Goal: Task Accomplishment & Management: Manage account settings

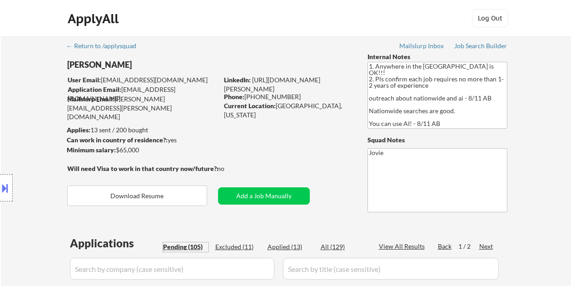
select select ""pending""
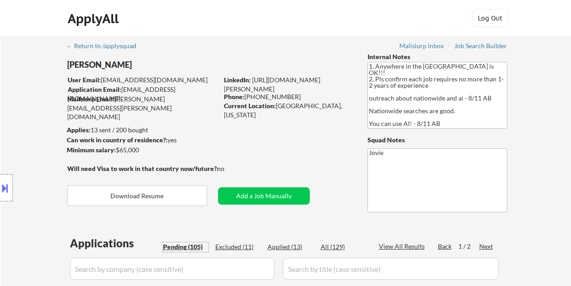
select select ""pending""
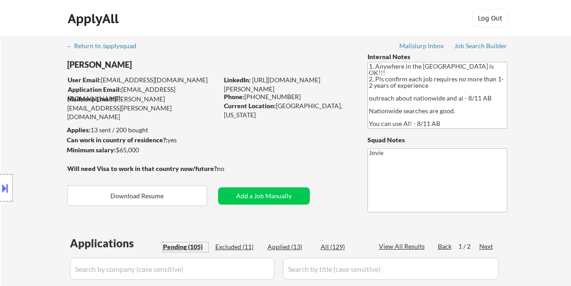
select select ""pending""
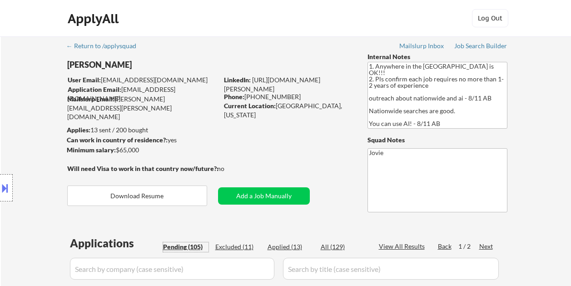
select select ""pending""
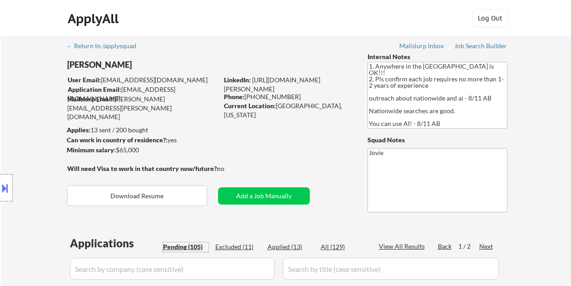
select select ""pending""
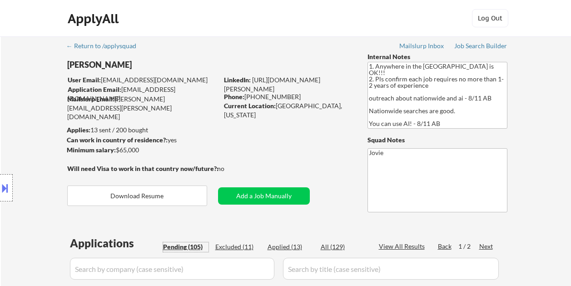
select select ""pending""
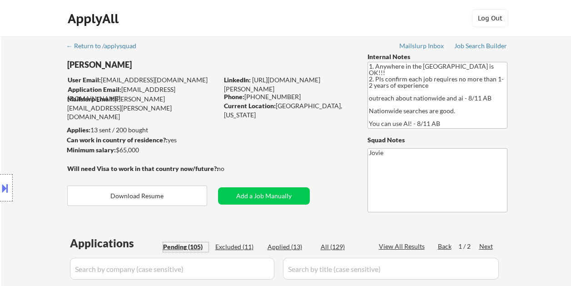
select select ""pending""
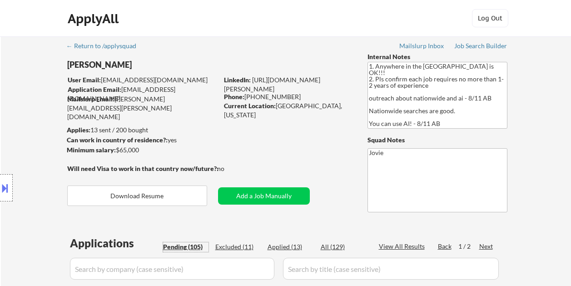
select select ""pending""
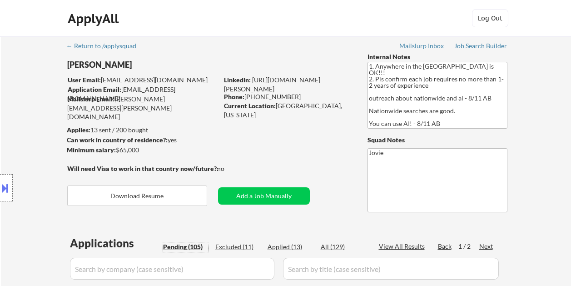
select select ""pending""
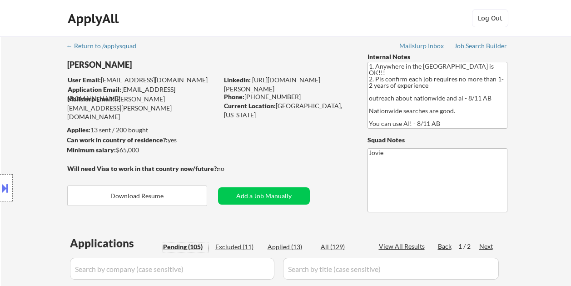
select select ""pending""
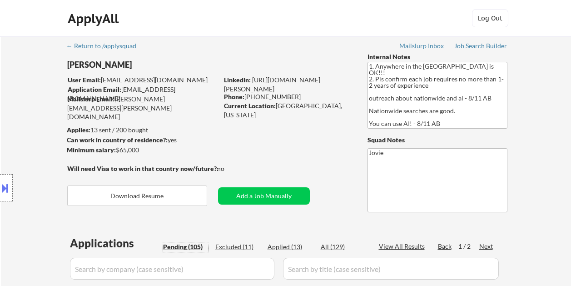
select select ""pending""
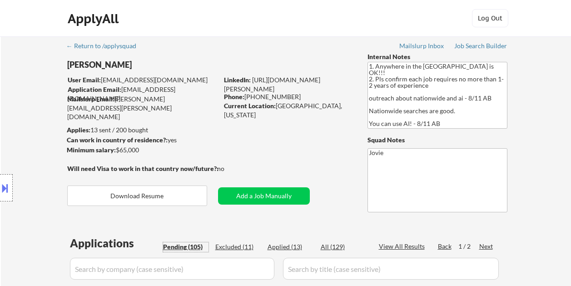
select select ""pending""
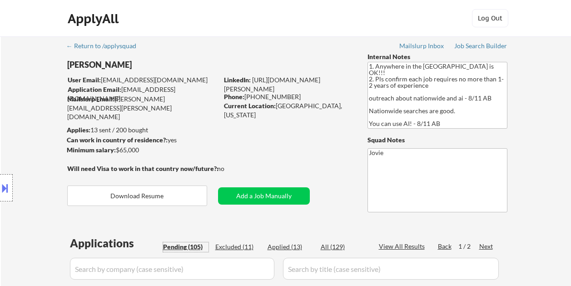
select select ""pending""
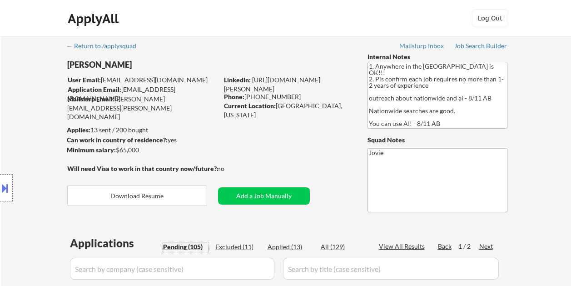
select select ""pending""
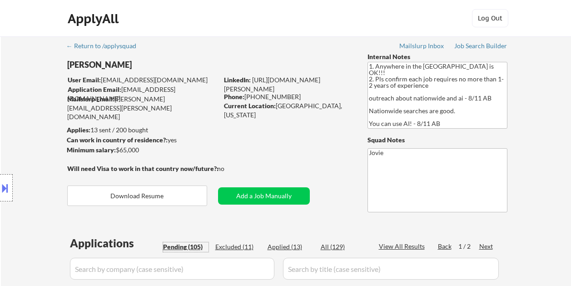
select select ""pending""
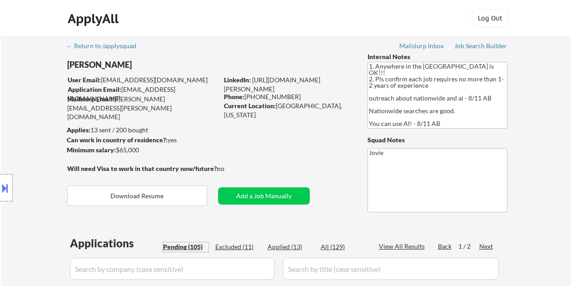
select select ""pending""
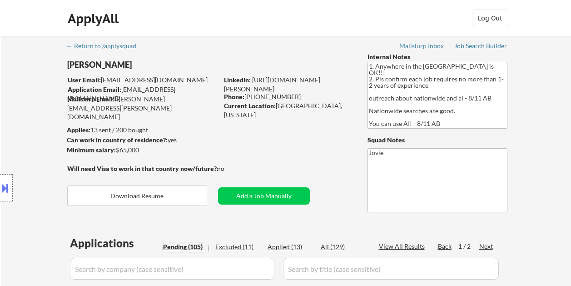
select select ""pending""
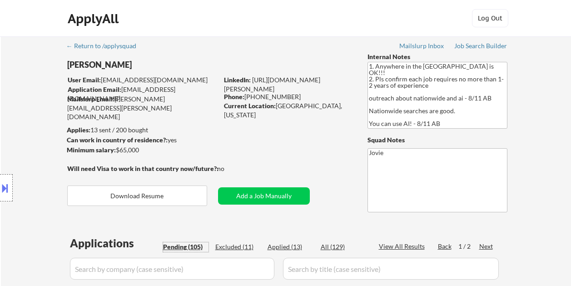
select select ""pending""
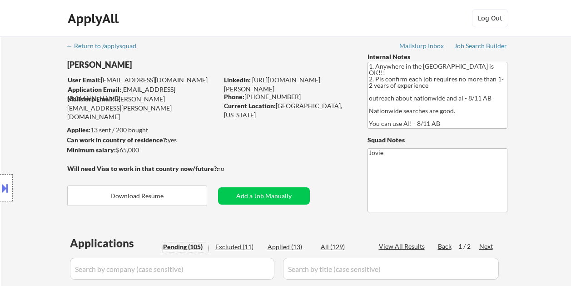
select select ""pending""
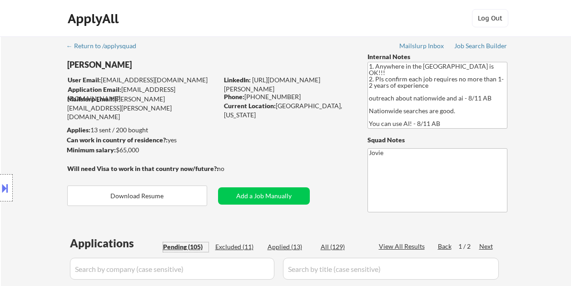
select select ""pending""
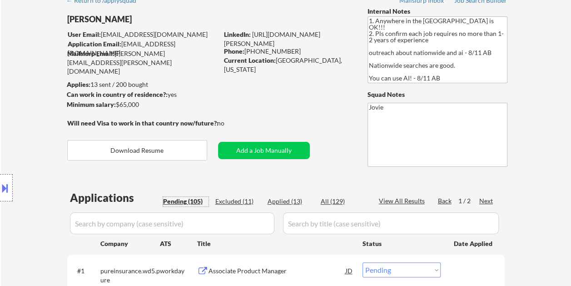
scroll to position [45, 0]
select select ""pending""
select select ""PLACEHOLDER_1427118222253""
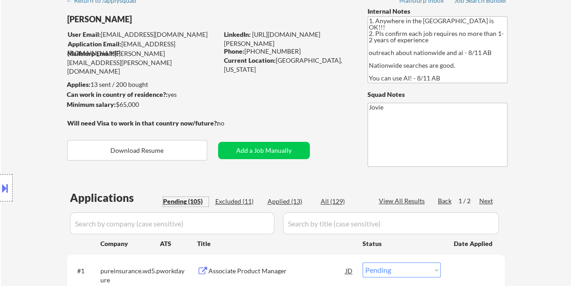
select select ""PLACEHOLDER_1427118222253""
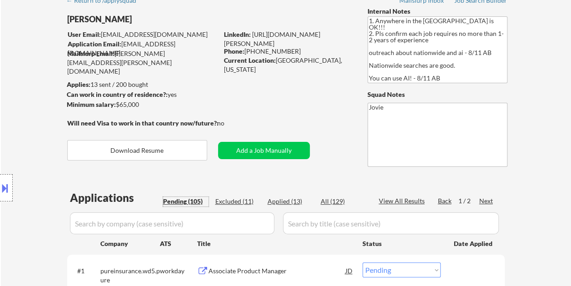
select select ""PLACEHOLDER_1427118222253""
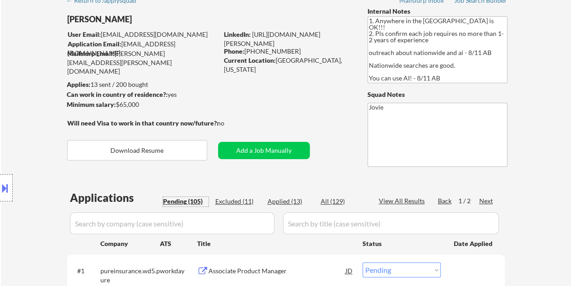
select select ""PLACEHOLDER_1427118222253""
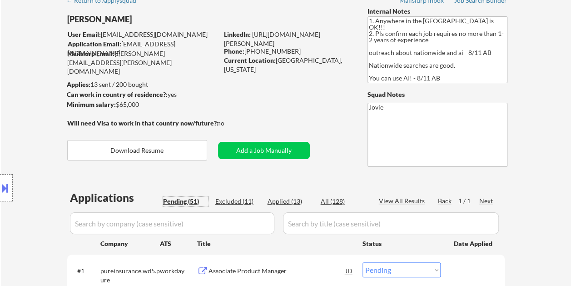
select select ""PLACEHOLDER_1427118222253""
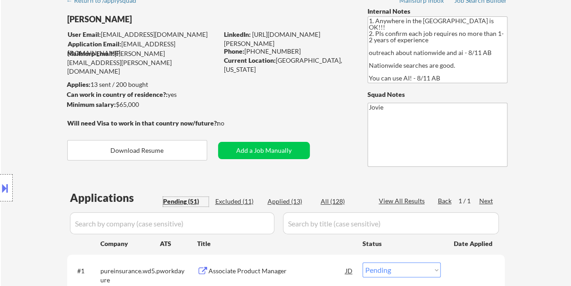
select select ""PLACEHOLDER_1427118222253""
select select ""pending""
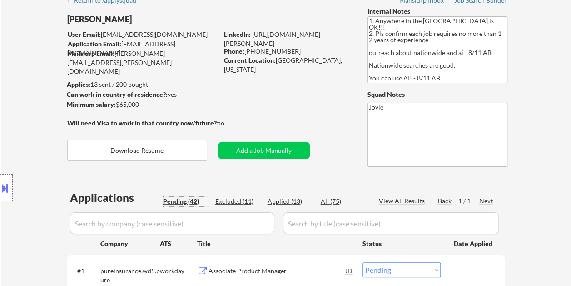
select select ""pending""
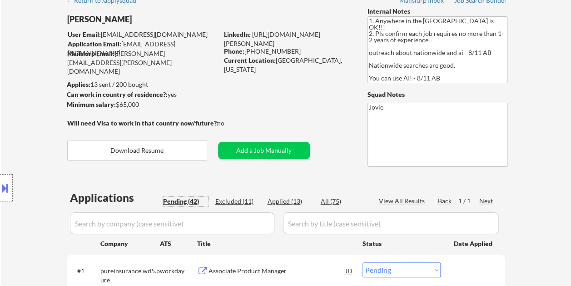
select select ""pending""
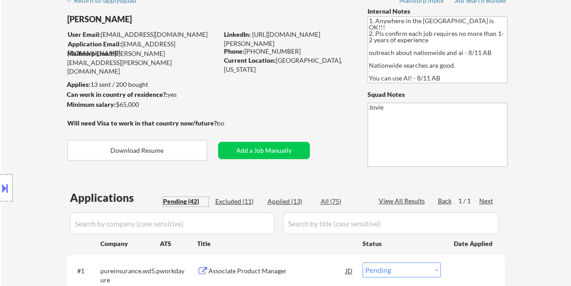
select select ""pending""
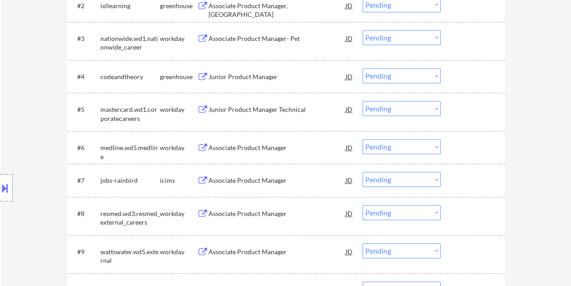
scroll to position [364, 0]
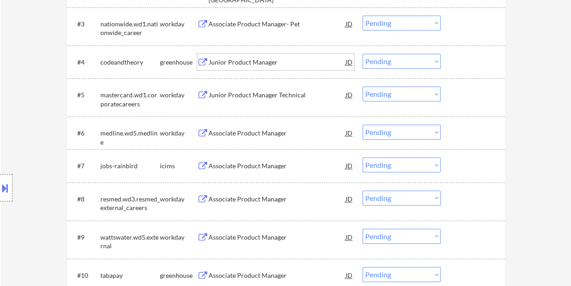
click at [238, 65] on div "Junior Product Manager" at bounding box center [277, 62] width 137 height 9
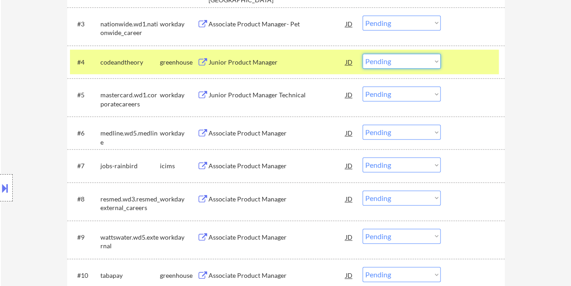
click at [421, 59] on select "Choose an option... Pending Applied Excluded (Questions) Excluded (Expired) Exc…" at bounding box center [402, 61] width 78 height 15
click at [363, 54] on select "Choose an option... Pending Applied Excluded (Questions) Excluded (Expired) Exc…" at bounding box center [402, 61] width 78 height 15
select select ""pending""
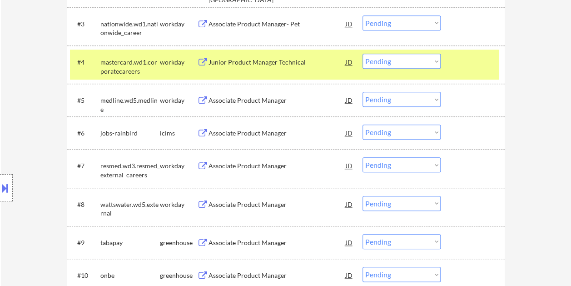
click at [481, 68] on div at bounding box center [474, 62] width 40 height 16
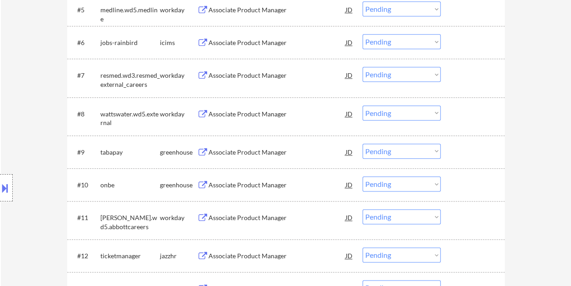
scroll to position [455, 0]
click at [466, 154] on div at bounding box center [474, 151] width 40 height 16
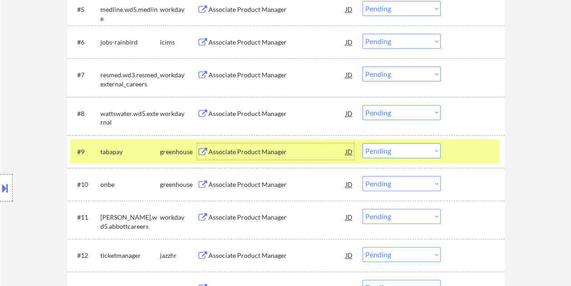
click at [301, 147] on div "Associate Product Manager" at bounding box center [277, 151] width 137 height 16
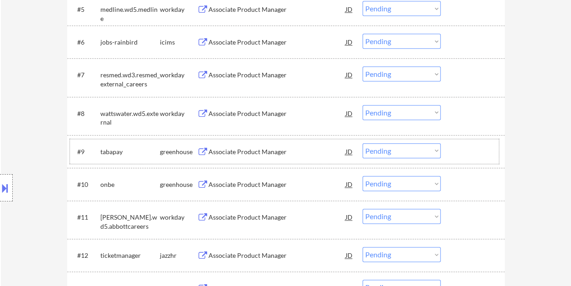
click at [456, 147] on div at bounding box center [474, 151] width 40 height 16
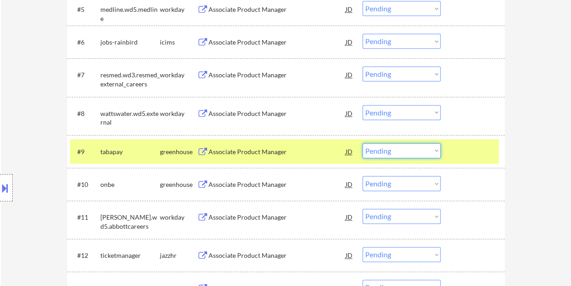
click at [437, 150] on select "Choose an option... Pending Applied Excluded (Questions) Excluded (Expired) Exc…" at bounding box center [402, 150] width 78 height 15
click at [363, 143] on select "Choose an option... Pending Applied Excluded (Questions) Excluded (Expired) Exc…" at bounding box center [402, 150] width 78 height 15
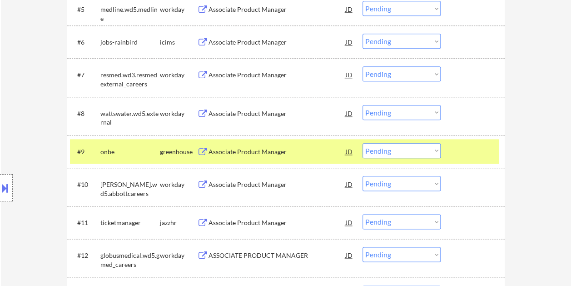
click at [451, 140] on div "#9 onbe greenhouse Associate Product Manager JD Choose an option... Pending App…" at bounding box center [284, 151] width 429 height 25
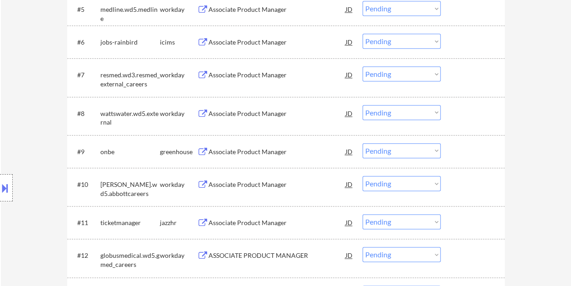
click at [463, 145] on div at bounding box center [474, 151] width 40 height 16
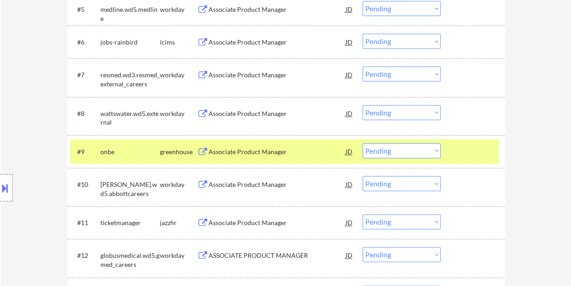
click at [276, 146] on div "Associate Product Manager" at bounding box center [277, 151] width 137 height 16
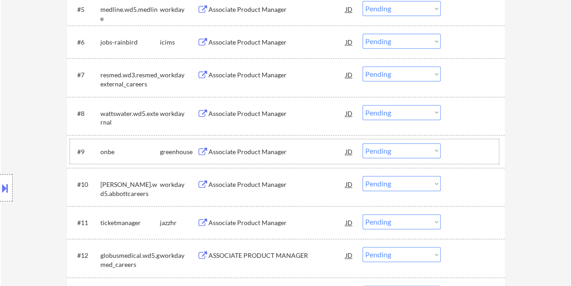
drag, startPoint x: 476, startPoint y: 159, endPoint x: 431, endPoint y: 148, distance: 46.0
click at [475, 159] on div "#9 onbe greenhouse Associate Product Manager JD Choose an option... Pending App…" at bounding box center [284, 151] width 429 height 25
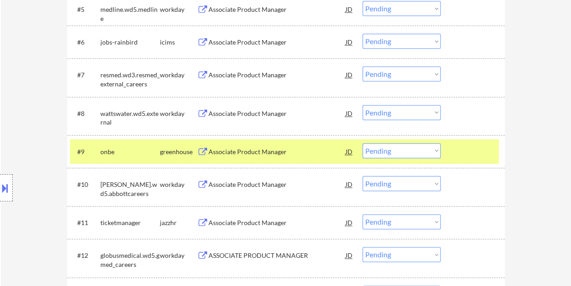
click at [431, 146] on select "Choose an option... Pending Applied Excluded (Questions) Excluded (Expired) Exc…" at bounding box center [402, 150] width 78 height 15
click at [363, 143] on select "Choose an option... Pending Applied Excluded (Questions) Excluded (Expired) Exc…" at bounding box center [402, 150] width 78 height 15
select select ""pending""
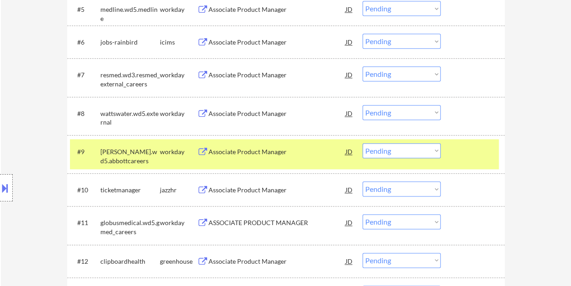
click at [456, 145] on div at bounding box center [474, 151] width 40 height 16
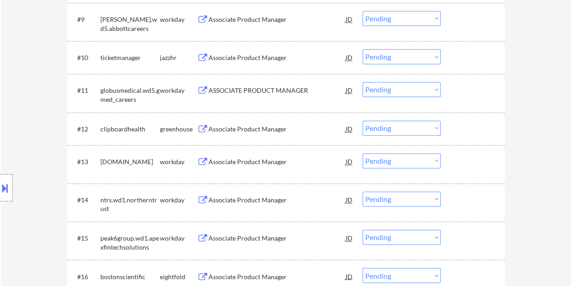
scroll to position [591, 0]
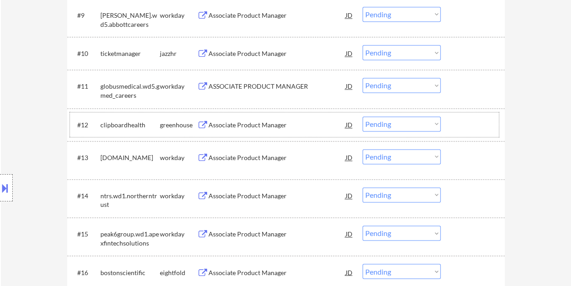
click at [457, 123] on div at bounding box center [474, 124] width 40 height 16
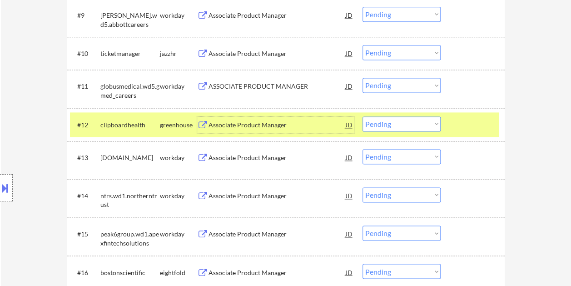
click at [306, 125] on div "Associate Product Manager" at bounding box center [277, 124] width 137 height 9
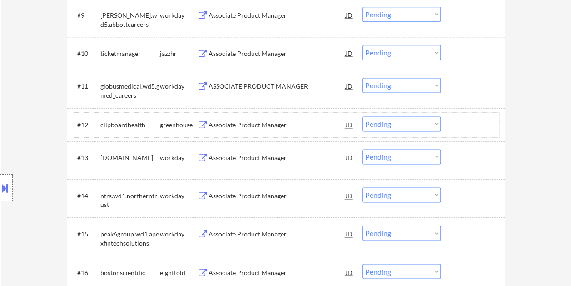
click at [453, 122] on div "#12 clipboardhealth greenhouse Associate Product Manager JD Choose an option...…" at bounding box center [284, 124] width 429 height 25
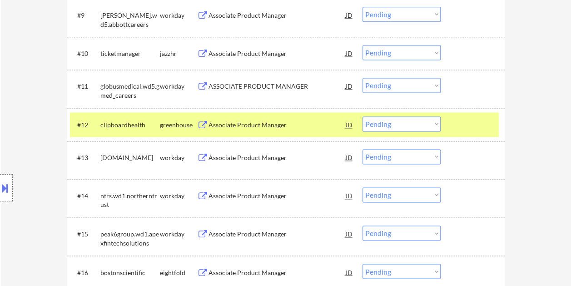
click at [435, 121] on select "Choose an option... Pending Applied Excluded (Questions) Excluded (Expired) Exc…" at bounding box center [402, 123] width 78 height 15
click at [363, 116] on select "Choose an option... Pending Applied Excluded (Questions) Excluded (Expired) Exc…" at bounding box center [402, 123] width 78 height 15
select select ""pending""
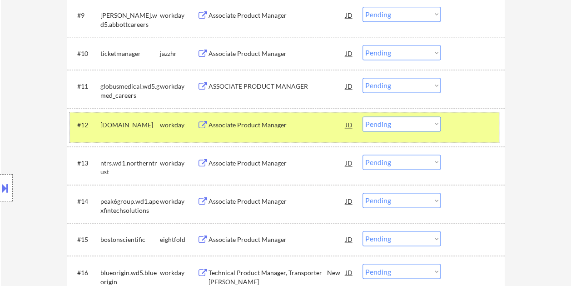
click at [470, 137] on div "#12 [DOMAIN_NAME] workday Associate Product Manager JD Choose an option... Pend…" at bounding box center [284, 127] width 429 height 30
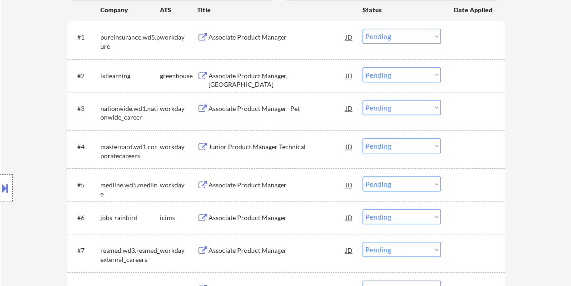
scroll to position [234, 0]
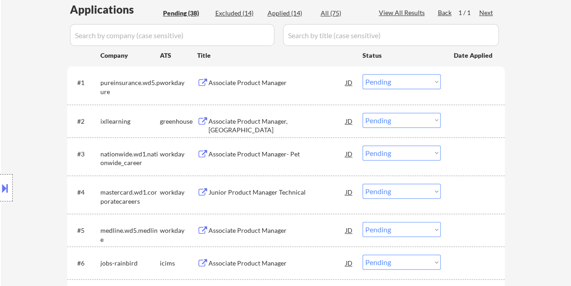
drag, startPoint x: 481, startPoint y: 114, endPoint x: 412, endPoint y: 120, distance: 69.3
click at [481, 115] on div at bounding box center [474, 121] width 40 height 16
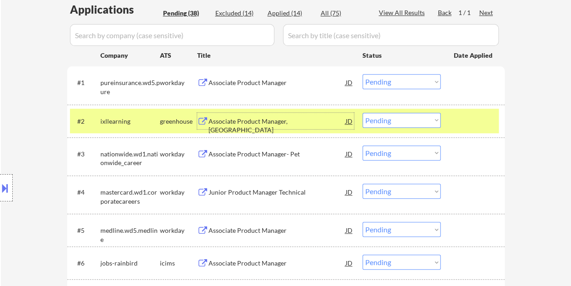
drag, startPoint x: 295, startPoint y: 116, endPoint x: 290, endPoint y: 114, distance: 5.1
click at [293, 117] on div "Associate Product Manager, [GEOGRAPHIC_DATA]" at bounding box center [277, 126] width 137 height 18
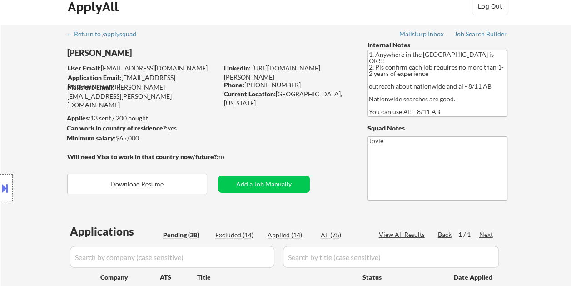
scroll to position [0, 0]
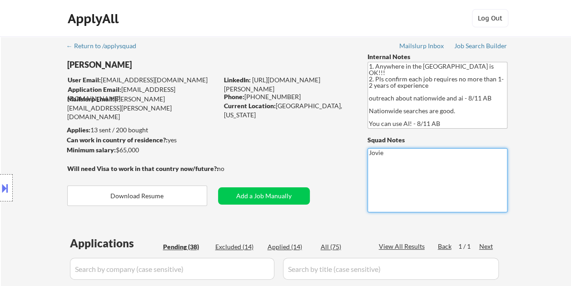
click at [406, 170] on textarea "Jovie" at bounding box center [438, 180] width 140 height 64
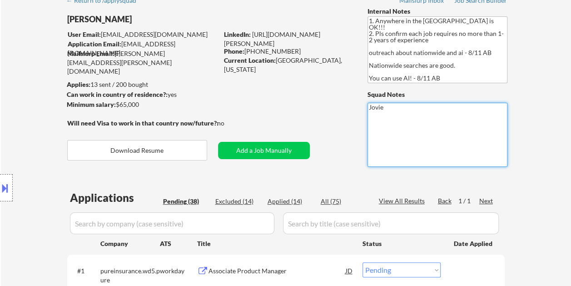
type textarea "Jovie"
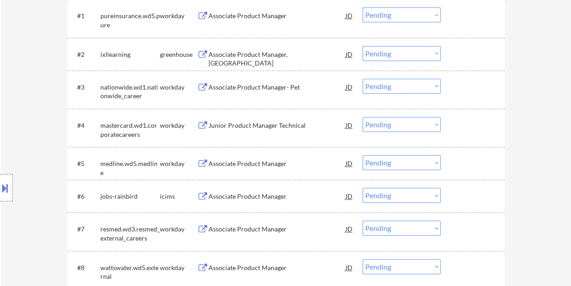
scroll to position [273, 0]
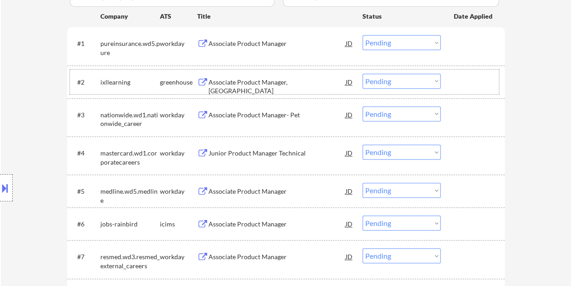
click at [463, 71] on div "#2 ixllearning greenhouse Associate Product Manager, New Grad JD Choose an opti…" at bounding box center [284, 82] width 429 height 25
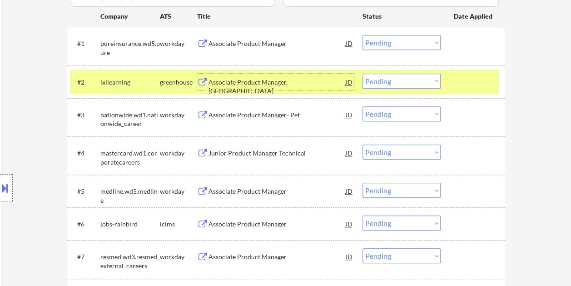
click at [286, 84] on div "Associate Product Manager, [GEOGRAPHIC_DATA]" at bounding box center [277, 87] width 137 height 18
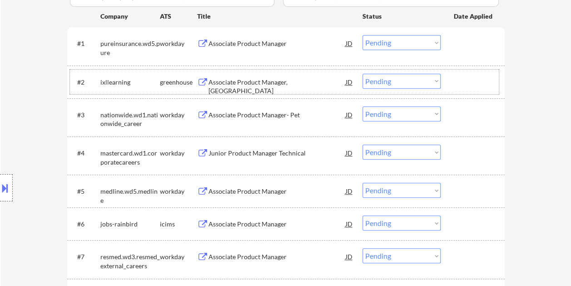
click at [465, 86] on div at bounding box center [474, 82] width 40 height 16
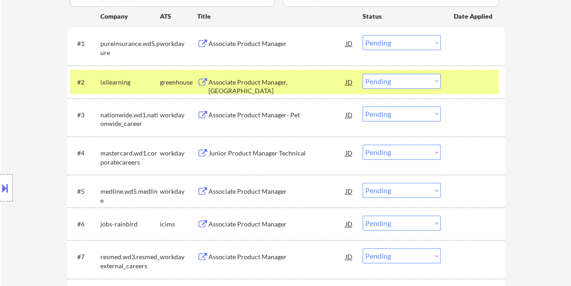
click at [351, 85] on div "JD" at bounding box center [349, 82] width 9 height 16
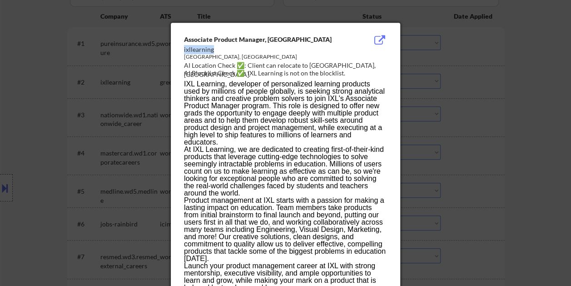
drag, startPoint x: 184, startPoint y: 50, endPoint x: 212, endPoint y: 52, distance: 28.7
click at [212, 52] on div "ixllearning" at bounding box center [262, 49] width 157 height 9
copy div "ixllearning"
click at [532, 68] on div at bounding box center [285, 143] width 571 height 286
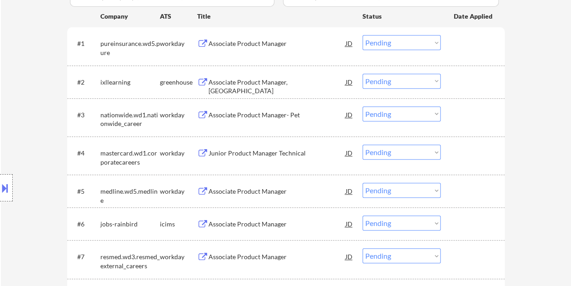
click at [462, 85] on div at bounding box center [474, 82] width 40 height 16
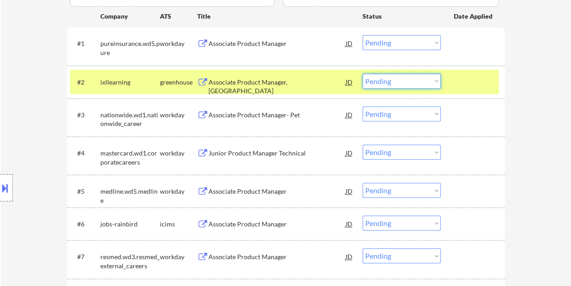
click at [439, 86] on select "Choose an option... Pending Applied Excluded (Questions) Excluded (Expired) Exc…" at bounding box center [402, 81] width 78 height 15
click at [363, 74] on select "Choose an option... Pending Applied Excluded (Questions) Excluded (Expired) Exc…" at bounding box center [402, 81] width 78 height 15
select select ""pending""
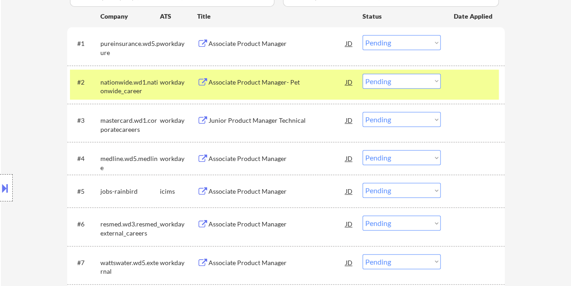
click at [470, 80] on div at bounding box center [474, 82] width 40 height 16
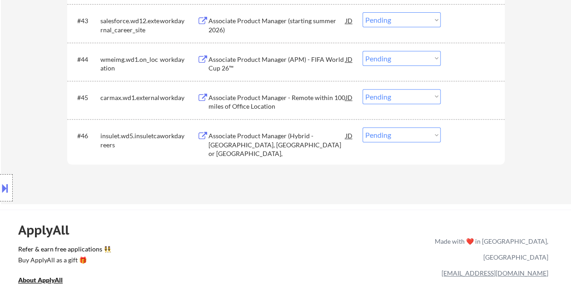
scroll to position [1821, 0]
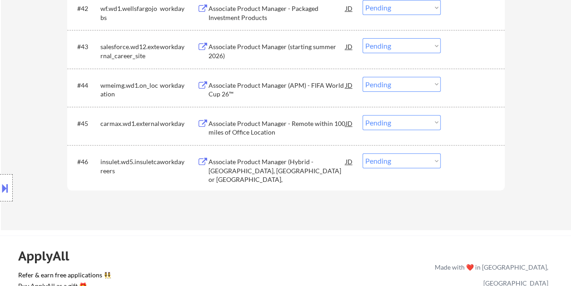
click at [466, 155] on div at bounding box center [474, 161] width 40 height 16
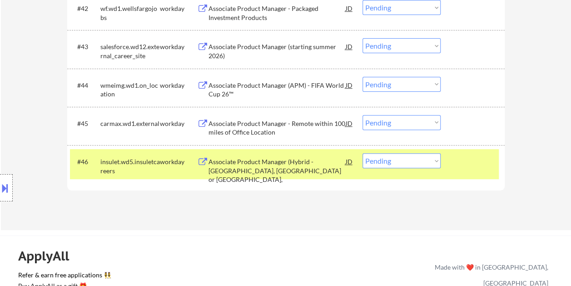
click at [302, 153] on div "Associate Product Manager (Hybrid - [GEOGRAPHIC_DATA], [GEOGRAPHIC_DATA] or [GE…" at bounding box center [277, 164] width 137 height 22
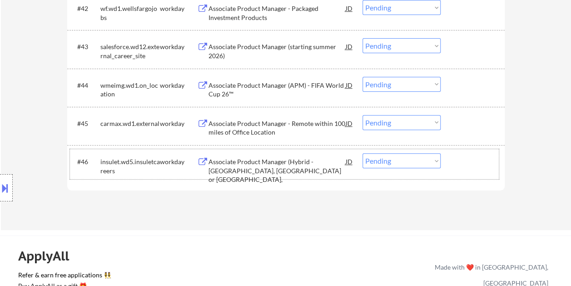
click at [466, 173] on div "#46 insulet.wd5.insuletcareers workday Associate Product Manager (Hybrid - Acto…" at bounding box center [284, 164] width 429 height 30
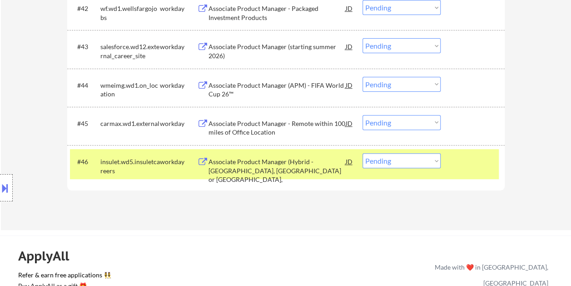
click at [436, 163] on select "Choose an option... Pending Applied Excluded (Questions) Excluded (Expired) Exc…" at bounding box center [402, 160] width 78 height 15
select select ""excluded__bad_match_""
click at [363, 153] on select "Choose an option... Pending Applied Excluded (Questions) Excluded (Expired) Exc…" at bounding box center [402, 160] width 78 height 15
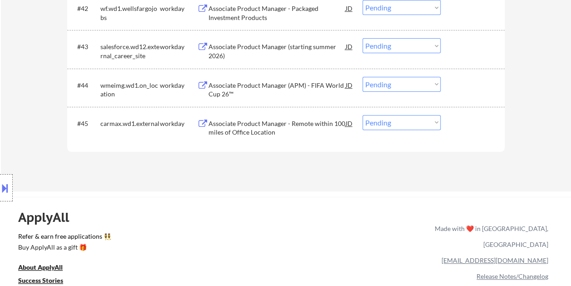
click at [487, 141] on div "#45 carmax.wd1.external workday Associate Product Manager - Remote within 100 m…" at bounding box center [286, 126] width 438 height 38
click at [457, 124] on div at bounding box center [474, 123] width 40 height 16
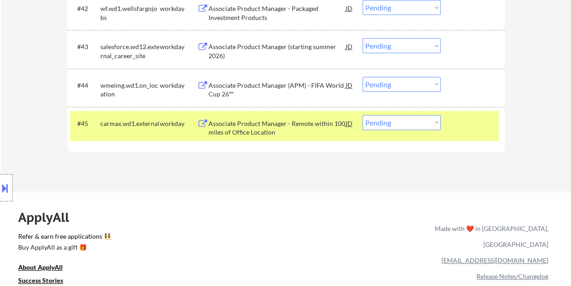
click at [465, 133] on div "#45 carmax.wd1.external workday Associate Product Manager - Remote within 100 m…" at bounding box center [284, 126] width 429 height 30
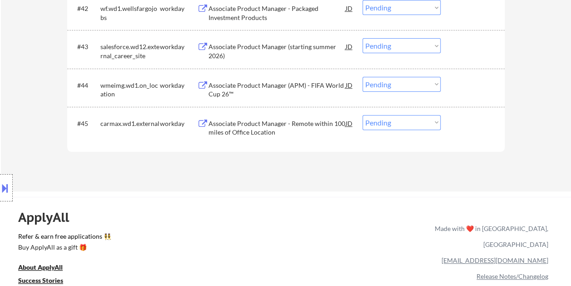
click at [462, 128] on div at bounding box center [474, 123] width 40 height 16
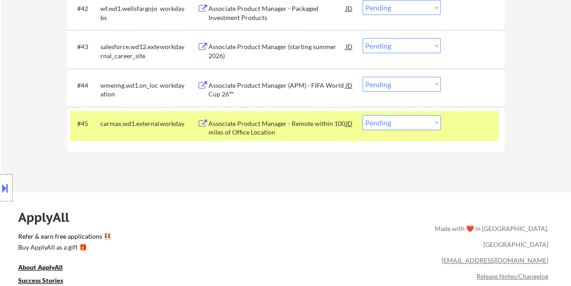
click at [479, 129] on div at bounding box center [474, 123] width 40 height 16
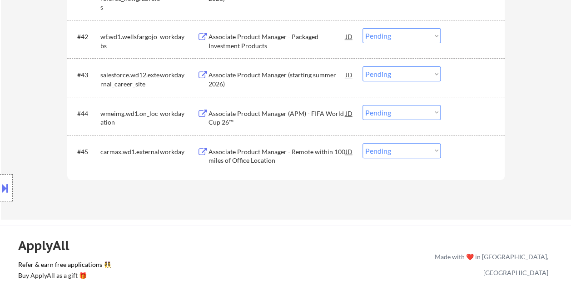
scroll to position [1783, 0]
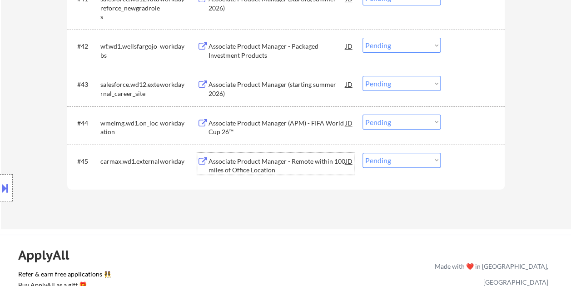
click at [302, 164] on div "Associate Product Manager - Remote within 100 miles of Office Location" at bounding box center [277, 166] width 137 height 18
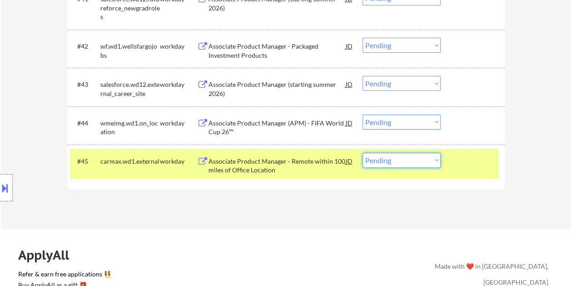
click at [425, 161] on select "Choose an option... Pending Applied Excluded (Questions) Excluded (Expired) Exc…" at bounding box center [402, 160] width 78 height 15
select select ""applied""
click at [363, 153] on select "Choose an option... Pending Applied Excluded (Questions) Excluded (Expired) Exc…" at bounding box center [402, 160] width 78 height 15
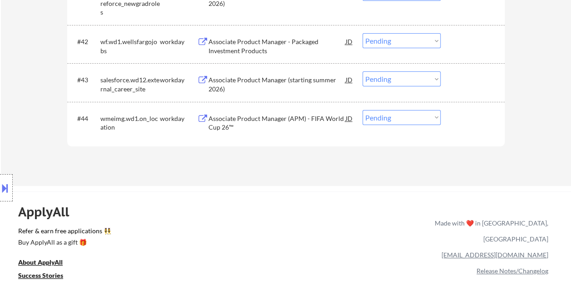
scroll to position [1779, 0]
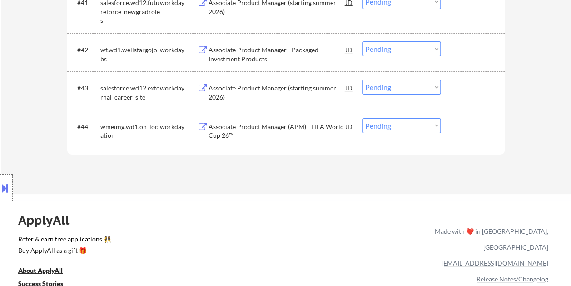
click at [464, 128] on div at bounding box center [474, 126] width 40 height 16
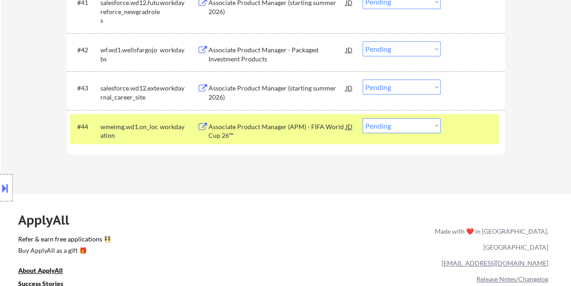
click at [281, 121] on div "Associate Product Manager (APM) - FIFA World Cup 26™" at bounding box center [277, 129] width 137 height 22
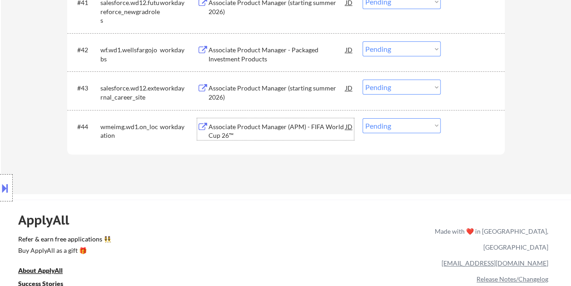
click at [483, 122] on div at bounding box center [474, 126] width 40 height 16
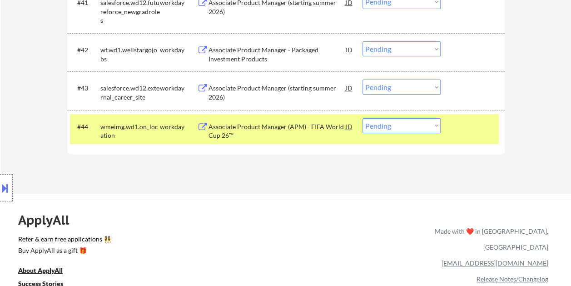
click at [438, 127] on select "Choose an option... Pending Applied Excluded (Questions) Excluded (Expired) Exc…" at bounding box center [402, 125] width 78 height 15
select select ""excluded__bad_match_""
click at [363, 118] on select "Choose an option... Pending Applied Excluded (Questions) Excluded (Expired) Exc…" at bounding box center [402, 125] width 78 height 15
select select ""pending""
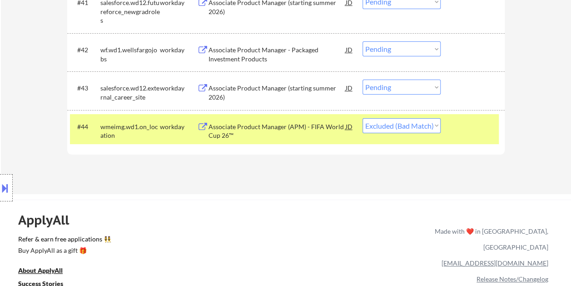
select select ""pending""
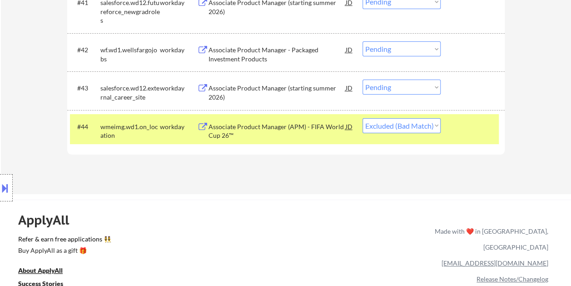
select select ""pending""
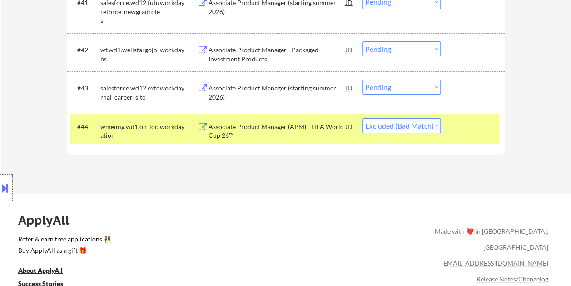
select select ""pending""
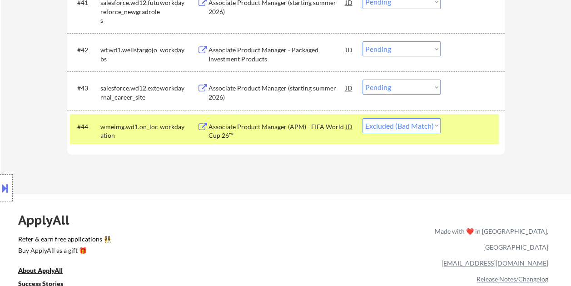
select select ""pending""
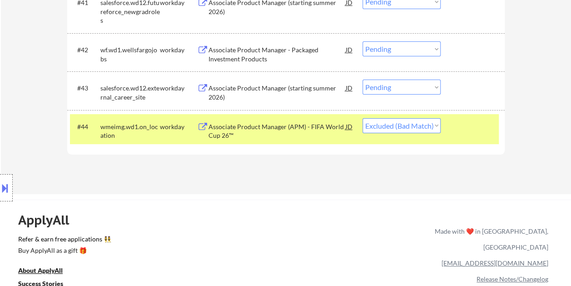
select select ""pending""
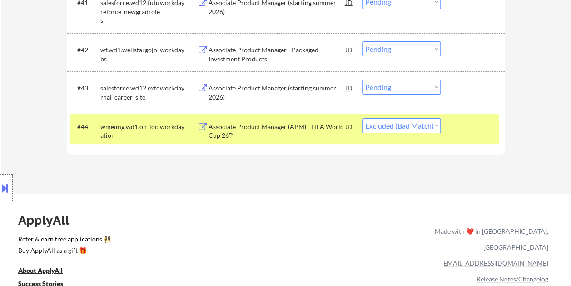
select select ""pending""
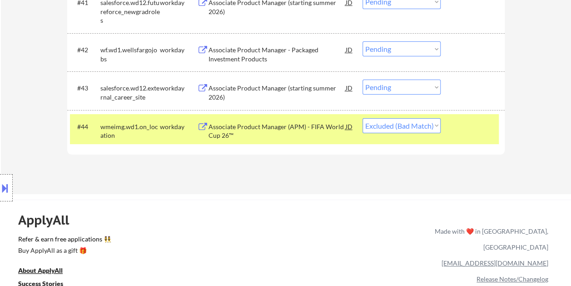
select select ""pending""
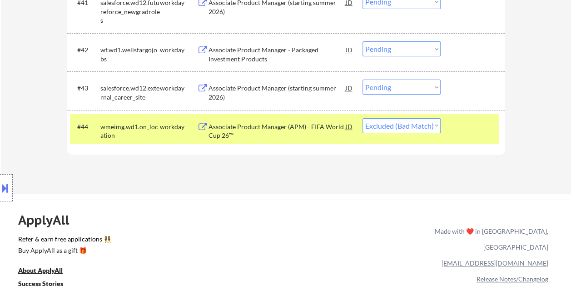
select select ""pending""
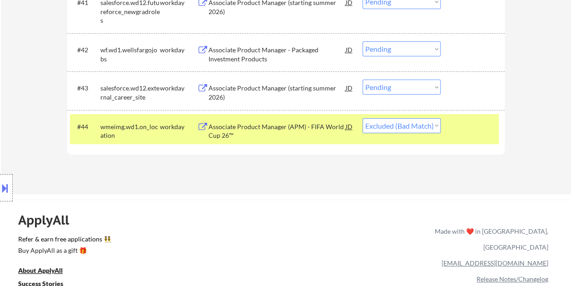
select select ""pending""
select select ""excluded__bad_match_""
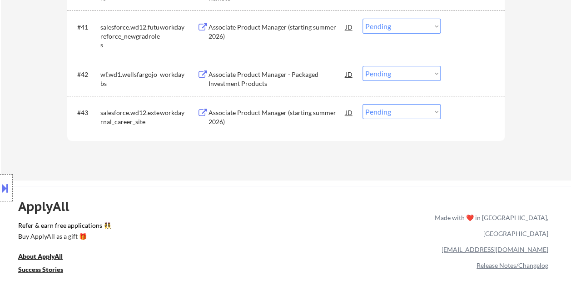
scroll to position [1734, 0]
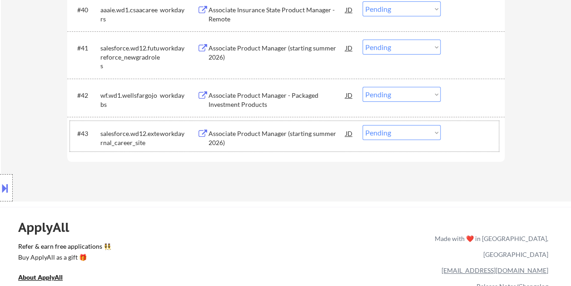
click at [470, 132] on div at bounding box center [474, 133] width 40 height 16
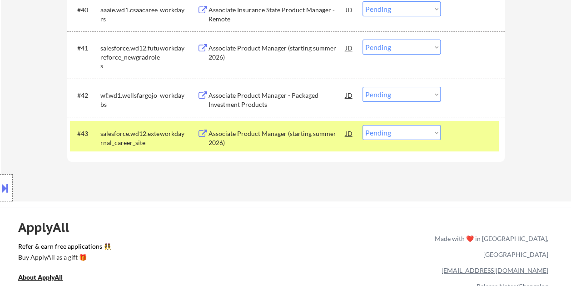
click at [271, 140] on div "Associate Product Manager (starting summer 2026)" at bounding box center [277, 138] width 137 height 18
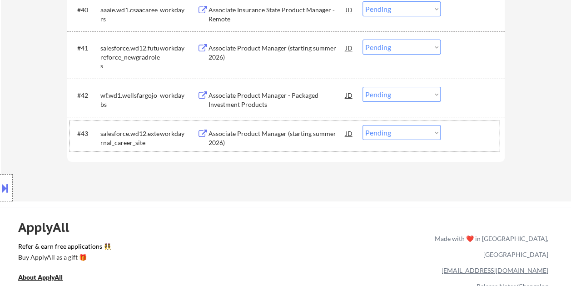
click at [477, 143] on div "#43 salesforce.wd12.external_career_site workday Associate Product Manager (sta…" at bounding box center [284, 136] width 429 height 30
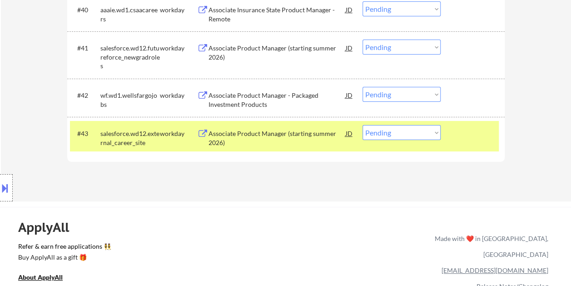
click at [438, 135] on select "Choose an option... Pending Applied Excluded (Questions) Excluded (Expired) Exc…" at bounding box center [402, 132] width 78 height 15
select select ""excluded__expired_""
click at [363, 125] on select "Choose an option... Pending Applied Excluded (Questions) Excluded (Expired) Exc…" at bounding box center [402, 132] width 78 height 15
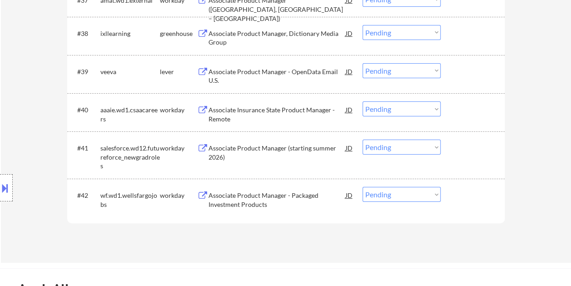
scroll to position [1689, 0]
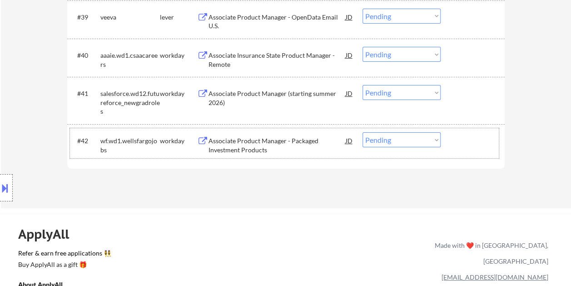
click at [445, 135] on div "#42 wf.wd1.wellsfargojobs workday Associate Product Manager - Packaged Investme…" at bounding box center [284, 143] width 429 height 30
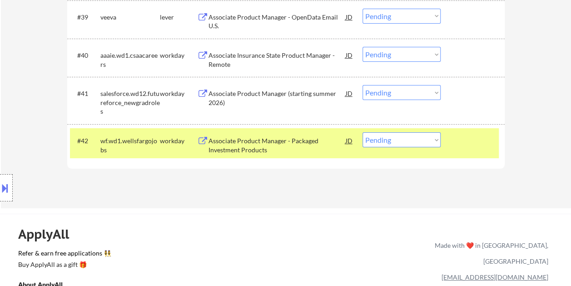
click at [291, 139] on div "Associate Product Manager - Packaged Investment Products" at bounding box center [277, 145] width 137 height 18
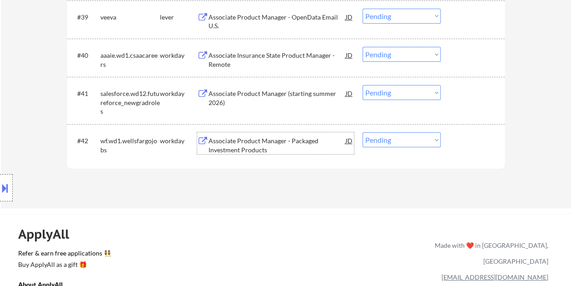
click at [460, 142] on div at bounding box center [474, 140] width 40 height 16
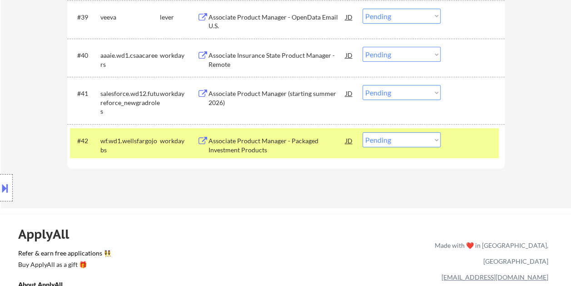
click at [434, 143] on select "Choose an option... Pending Applied Excluded (Questions) Excluded (Expired) Exc…" at bounding box center [402, 139] width 78 height 15
select select ""excluded__expired_""
click at [363, 132] on select "Choose an option... Pending Applied Excluded (Questions) Excluded (Expired) Exc…" at bounding box center [402, 139] width 78 height 15
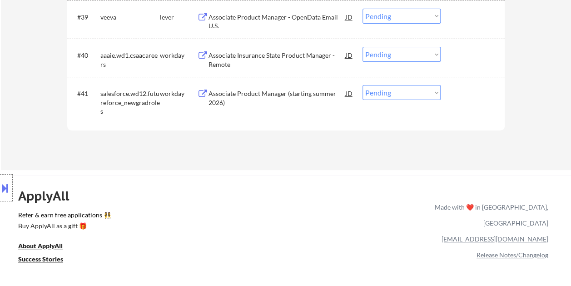
click at [462, 95] on div at bounding box center [474, 93] width 40 height 16
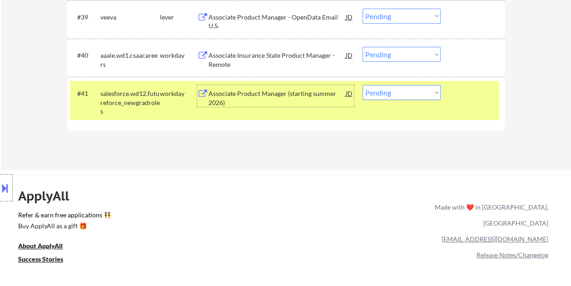
click at [298, 96] on div "Associate Product Manager (starting summer 2026)" at bounding box center [277, 98] width 137 height 18
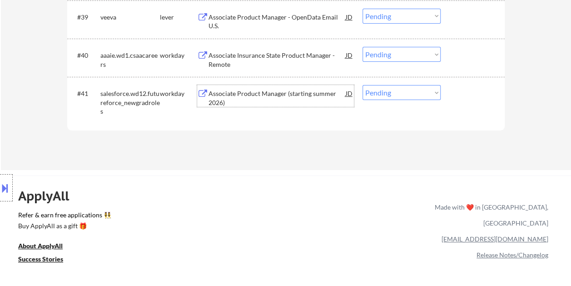
drag, startPoint x: 453, startPoint y: 101, endPoint x: 441, endPoint y: 99, distance: 12.0
click at [454, 101] on div "#41 salesforce.wd12.futureforce_newgradroles workday Associate Product Manager …" at bounding box center [284, 100] width 429 height 39
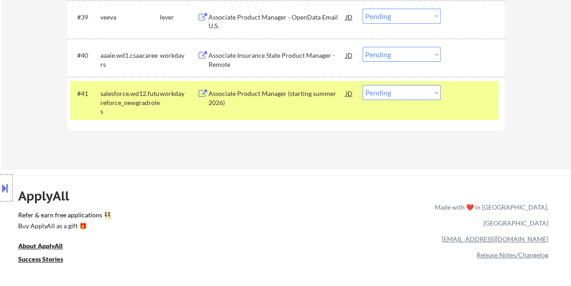
click at [427, 93] on select "Choose an option... Pending Applied Excluded (Questions) Excluded (Expired) Exc…" at bounding box center [402, 92] width 78 height 15
select select ""excluded__expired_""
click at [363, 85] on select "Choose an option... Pending Applied Excluded (Questions) Excluded (Expired) Exc…" at bounding box center [402, 92] width 78 height 15
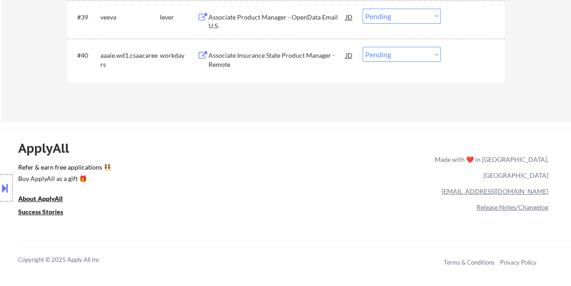
click at [476, 54] on div at bounding box center [474, 55] width 40 height 16
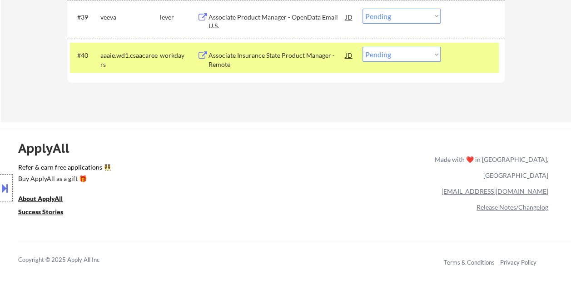
click at [459, 47] on div at bounding box center [474, 55] width 40 height 16
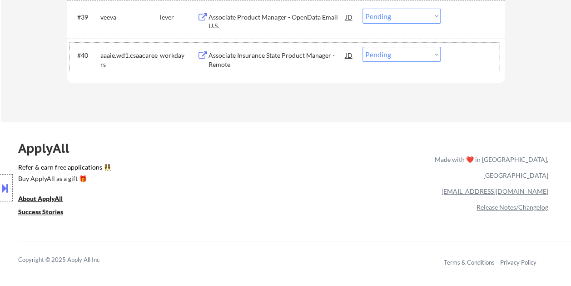
click at [466, 52] on div at bounding box center [474, 55] width 40 height 16
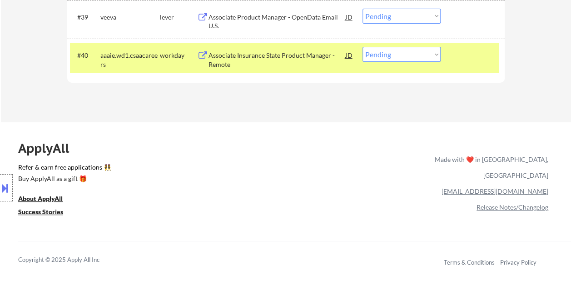
click at [474, 56] on div at bounding box center [474, 55] width 40 height 16
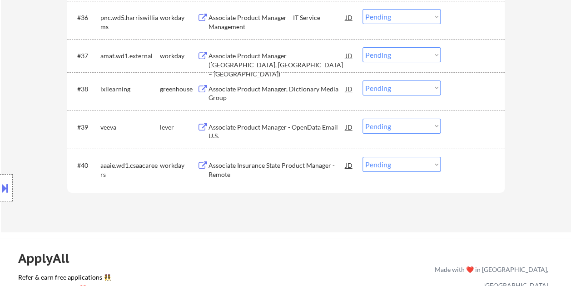
scroll to position [1543, 0]
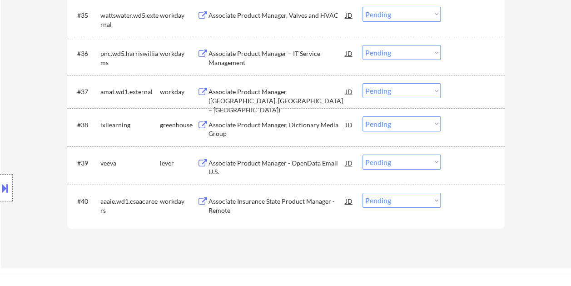
click at [456, 196] on div at bounding box center [474, 201] width 40 height 16
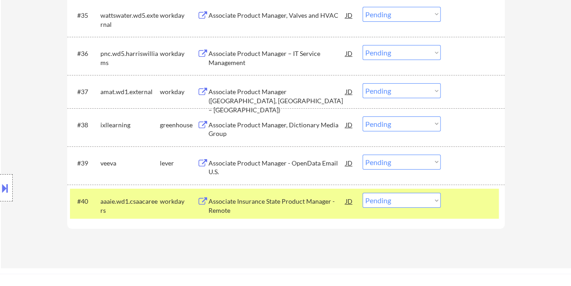
click at [463, 210] on div "#40 aaaie.wd1.csaacareers workday Associate Insurance State Product Manager - R…" at bounding box center [284, 204] width 429 height 30
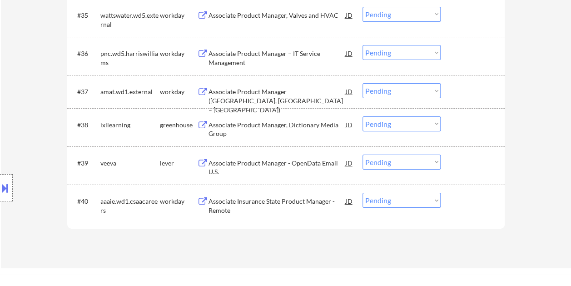
click at [467, 196] on div at bounding box center [474, 201] width 40 height 16
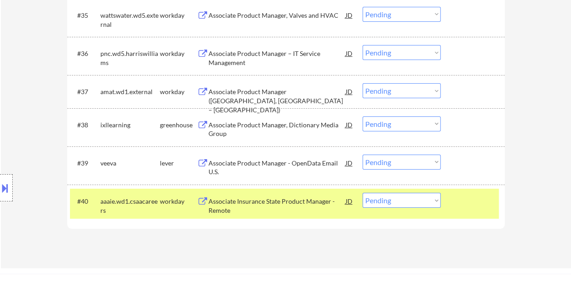
click at [447, 204] on div "#40 aaaie.wd1.csaacareers workday Associate Insurance State Product Manager - R…" at bounding box center [284, 204] width 429 height 30
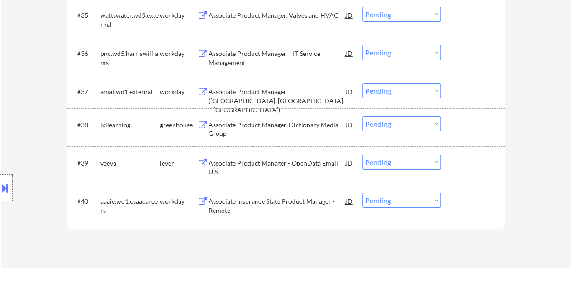
click at [458, 172] on div "#39 veeva lever Associate Product Manager - OpenData Email U.S. JD Choose an op…" at bounding box center [284, 165] width 429 height 30
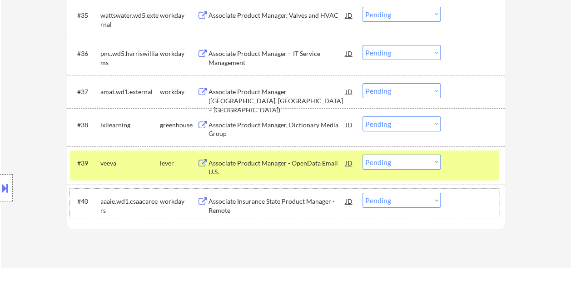
click at [451, 200] on div "#40 aaaie.wd1.csaacareers workday Associate Insurance State Product Manager - R…" at bounding box center [284, 204] width 429 height 30
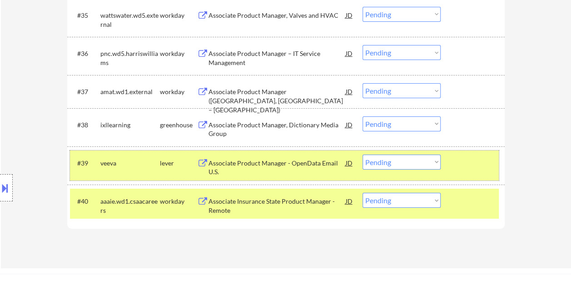
click at [461, 176] on div "#39 veeva lever Associate Product Manager - OpenData Email U.S. JD Choose an op…" at bounding box center [284, 165] width 429 height 30
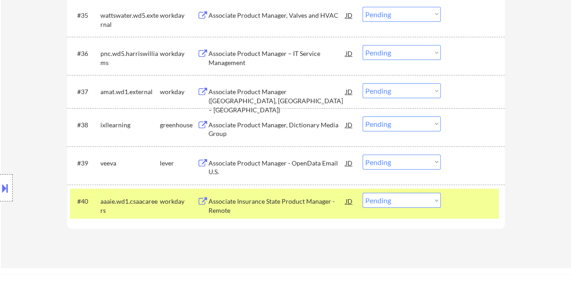
click at [453, 201] on div "#40 aaaie.wd1.csaacareers workday Associate Insurance State Product Manager - R…" at bounding box center [284, 204] width 429 height 30
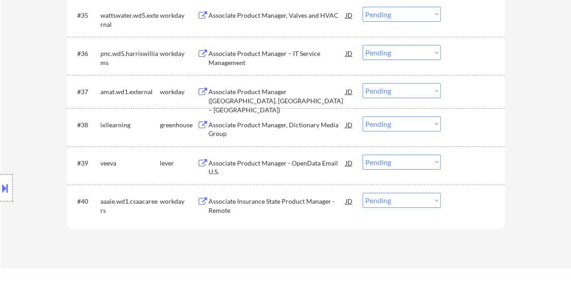
click at [461, 177] on div "#39 veeva lever Associate Product Manager - OpenData Email U.S. JD Choose an op…" at bounding box center [284, 165] width 429 height 30
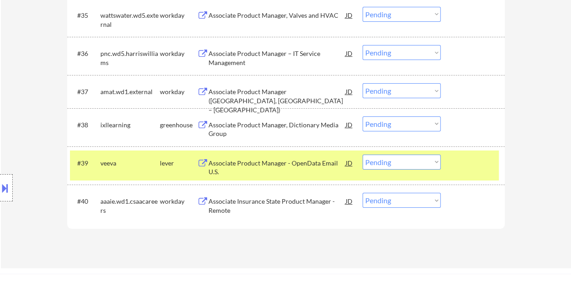
click at [463, 200] on div at bounding box center [474, 201] width 40 height 16
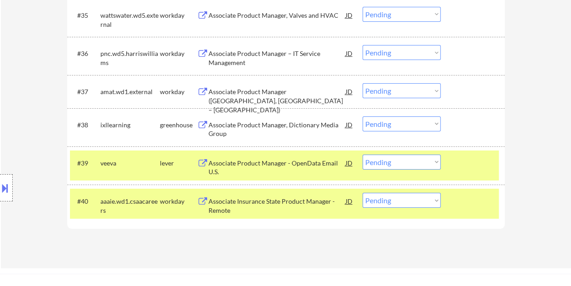
click at [460, 167] on div at bounding box center [474, 163] width 40 height 16
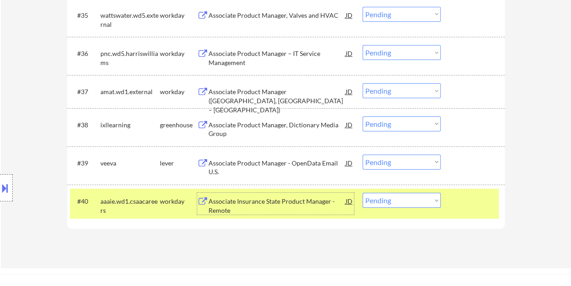
click at [286, 202] on div "Associate Insurance State Product Manager - Remote" at bounding box center [277, 206] width 137 height 18
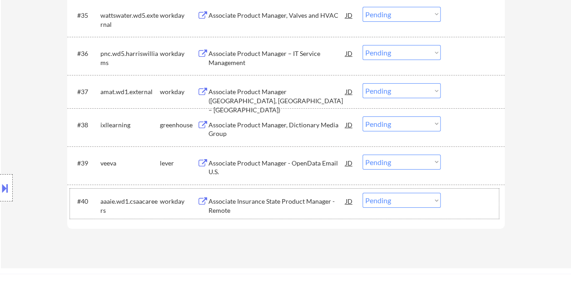
click at [456, 206] on div at bounding box center [474, 201] width 40 height 16
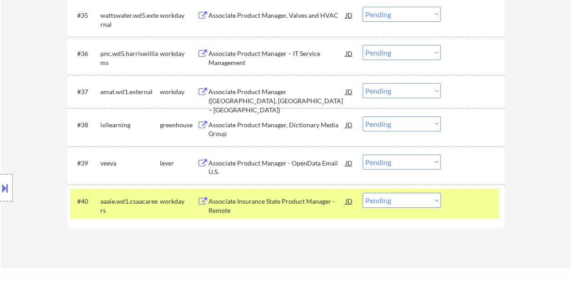
click at [436, 199] on select "Choose an option... Pending Applied Excluded (Questions) Excluded (Expired) Exc…" at bounding box center [402, 200] width 78 height 15
select select ""excluded__expired_""
click at [363, 193] on select "Choose an option... Pending Applied Excluded (Questions) Excluded (Expired) Exc…" at bounding box center [402, 200] width 78 height 15
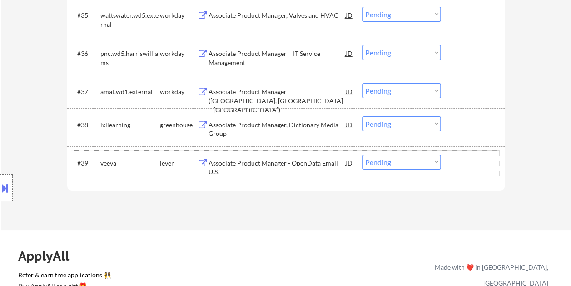
click at [466, 162] on div at bounding box center [474, 163] width 40 height 16
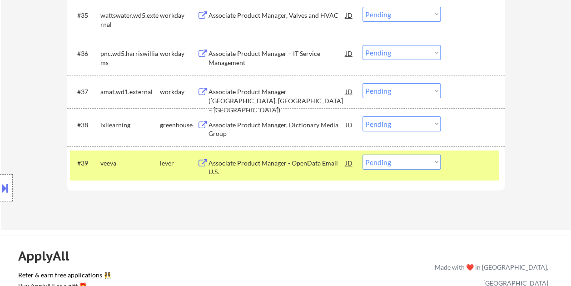
click at [468, 161] on div at bounding box center [474, 163] width 40 height 16
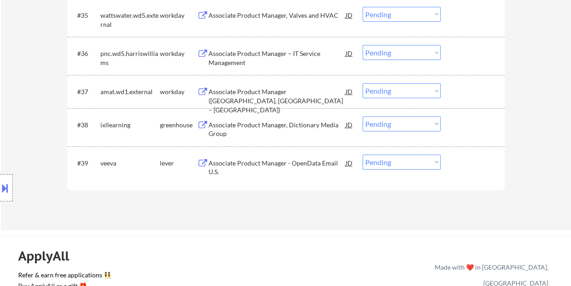
click at [468, 163] on div at bounding box center [474, 163] width 40 height 16
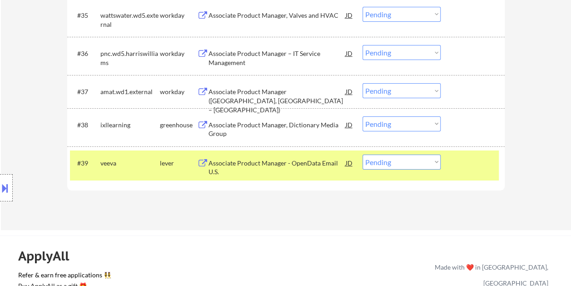
click at [291, 161] on div "Associate Product Manager - OpenData Email U.S." at bounding box center [277, 168] width 137 height 18
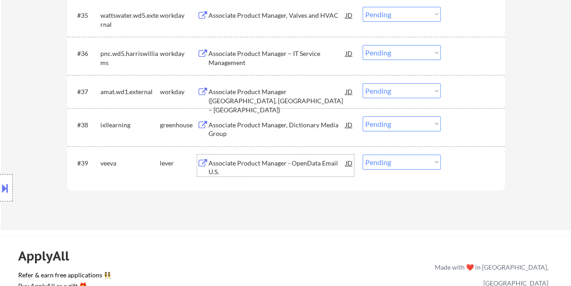
click at [456, 157] on div at bounding box center [474, 163] width 40 height 16
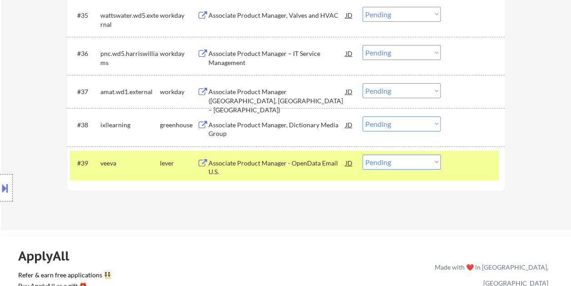
click at [434, 158] on select "Choose an option... Pending Applied Excluded (Questions) Excluded (Expired) Exc…" at bounding box center [402, 162] width 78 height 15
select select ""excluded__bad_match_""
click at [363, 155] on select "Choose an option... Pending Applied Excluded (Questions) Excluded (Expired) Exc…" at bounding box center [402, 162] width 78 height 15
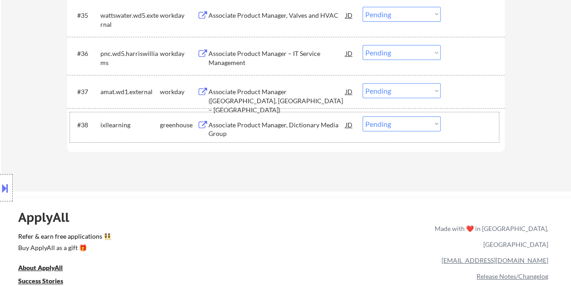
click at [467, 125] on div at bounding box center [474, 124] width 40 height 16
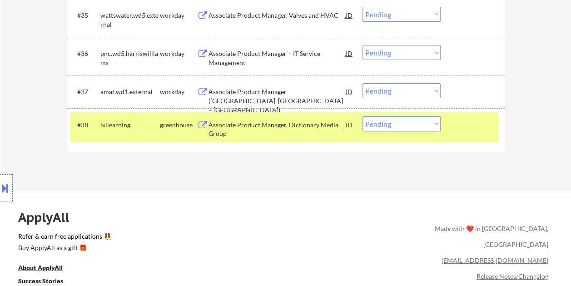
click at [276, 122] on div "Associate Product Manager, Dictionary Media Group" at bounding box center [277, 129] width 137 height 18
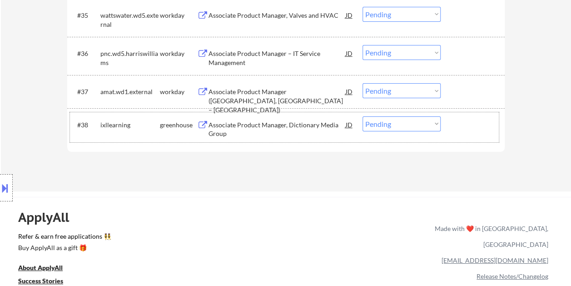
drag, startPoint x: 457, startPoint y: 131, endPoint x: 422, endPoint y: 124, distance: 35.8
click at [457, 131] on div at bounding box center [474, 124] width 40 height 16
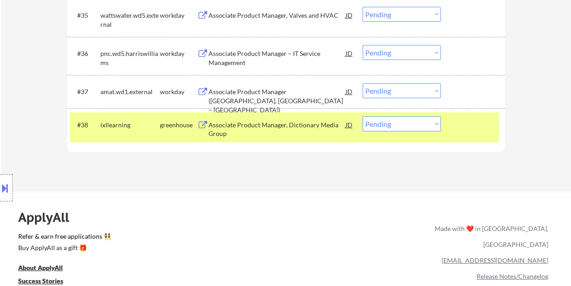
click at [422, 123] on select "Choose an option... Pending Applied Excluded (Questions) Excluded (Expired) Exc…" at bounding box center [402, 123] width 78 height 15
select select ""applied""
click at [363, 116] on select "Choose an option... Pending Applied Excluded (Questions) Excluded (Expired) Exc…" at bounding box center [402, 123] width 78 height 15
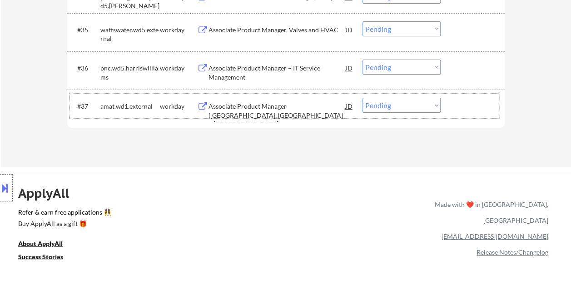
click at [452, 99] on div "#37 amat.wd1.external workday Associate Product Manager ([GEOGRAPHIC_DATA], [GE…" at bounding box center [284, 106] width 429 height 25
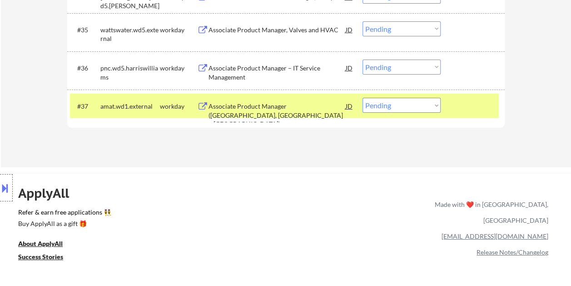
click at [271, 103] on div "Associate Product Manager ([GEOGRAPHIC_DATA], [GEOGRAPHIC_DATA] – [GEOGRAPHIC_D…" at bounding box center [277, 115] width 137 height 27
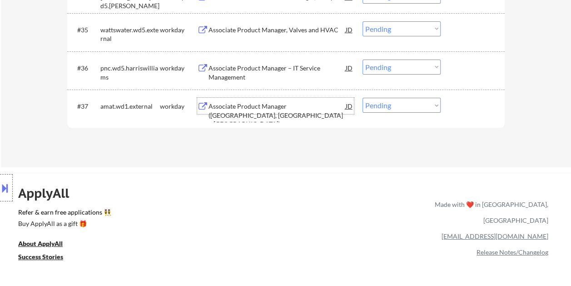
click at [466, 108] on div at bounding box center [474, 106] width 40 height 16
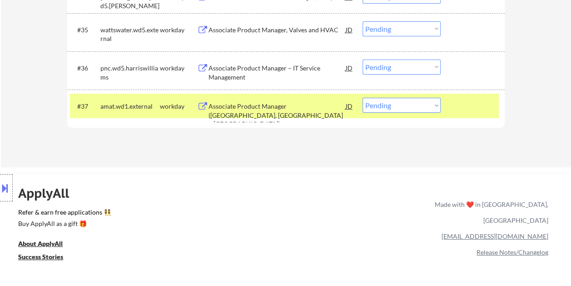
click at [426, 107] on select "Choose an option... Pending Applied Excluded (Questions) Excluded (Expired) Exc…" at bounding box center [402, 105] width 78 height 15
select select ""applied""
click at [363, 98] on select "Choose an option... Pending Applied Excluded (Questions) Excluded (Expired) Exc…" at bounding box center [402, 105] width 78 height 15
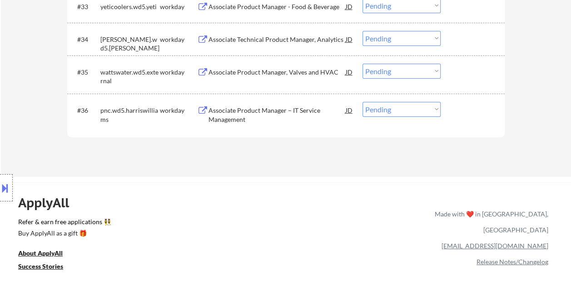
scroll to position [1497, 0]
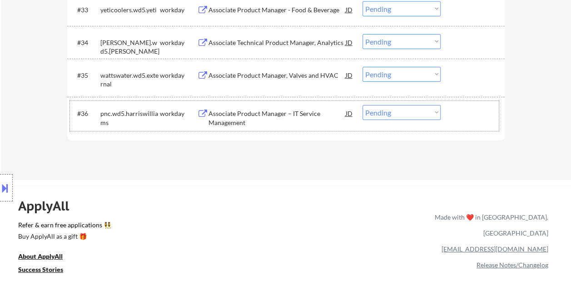
click at [461, 117] on div at bounding box center [474, 113] width 40 height 16
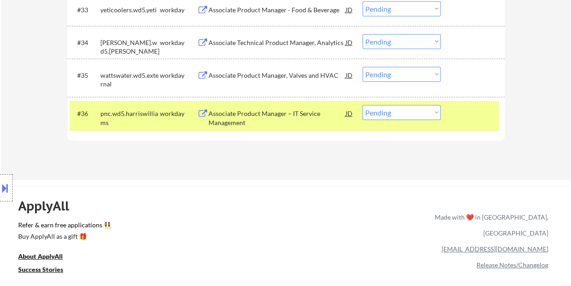
drag, startPoint x: 300, startPoint y: 103, endPoint x: 289, endPoint y: 104, distance: 10.5
click at [300, 104] on div "#36 pnc.wd5.harriswilliams workday Associate Product Manager – IT Service Manag…" at bounding box center [284, 116] width 429 height 30
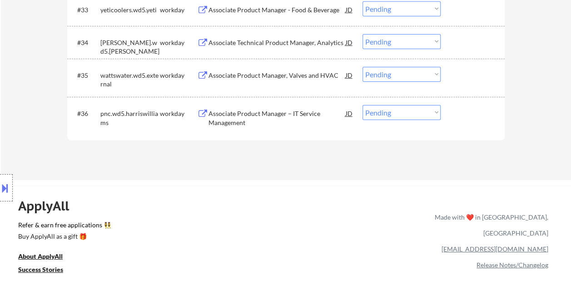
click at [463, 116] on div at bounding box center [474, 113] width 40 height 16
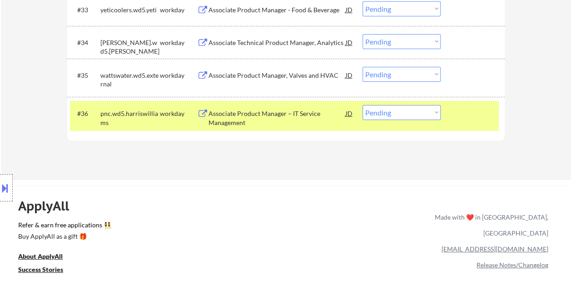
click at [297, 115] on div "Associate Product Manager – IT Service Management" at bounding box center [277, 118] width 137 height 18
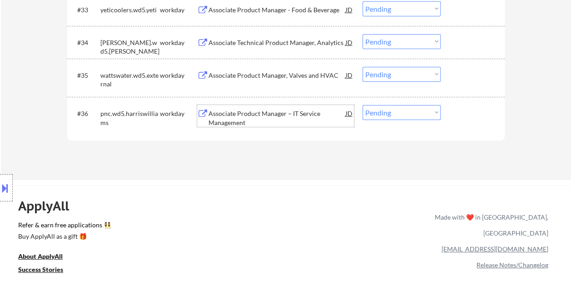
click at [479, 115] on div at bounding box center [474, 113] width 40 height 16
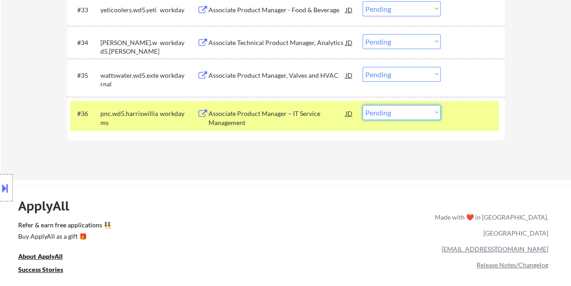
click at [431, 108] on select "Choose an option... Pending Applied Excluded (Questions) Excluded (Expired) Exc…" at bounding box center [402, 112] width 78 height 15
click at [363, 105] on select "Choose an option... Pending Applied Excluded (Questions) Excluded (Expired) Exc…" at bounding box center [402, 112] width 78 height 15
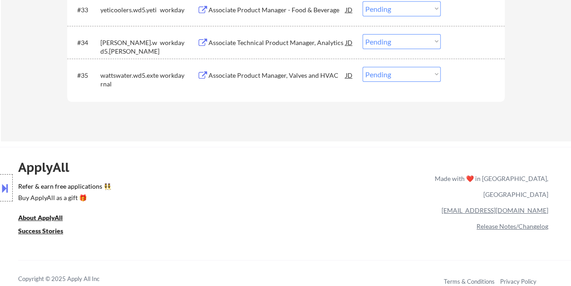
click at [461, 79] on div at bounding box center [474, 75] width 40 height 16
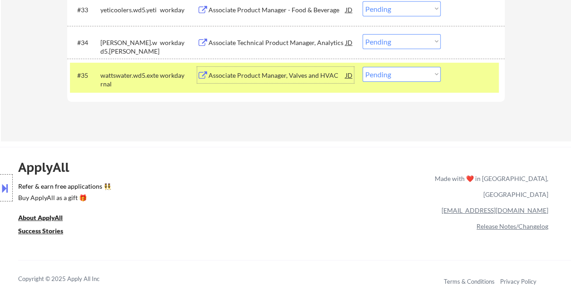
click at [289, 71] on div "Associate Product Manager, Valves and HVAC" at bounding box center [277, 75] width 137 height 9
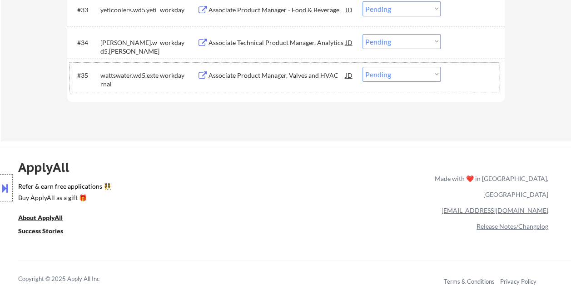
click at [462, 76] on div at bounding box center [474, 75] width 40 height 16
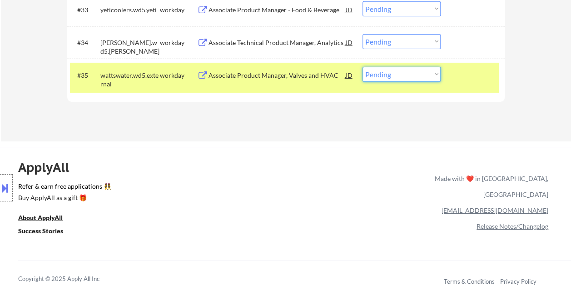
click at [437, 74] on select "Choose an option... Pending Applied Excluded (Questions) Excluded (Expired) Exc…" at bounding box center [402, 74] width 78 height 15
click at [363, 67] on select "Choose an option... Pending Applied Excluded (Questions) Excluded (Expired) Exc…" at bounding box center [402, 74] width 78 height 15
click at [425, 72] on select "Choose an option... Pending Applied Excluded (Questions) Excluded (Expired) Exc…" at bounding box center [402, 74] width 78 height 15
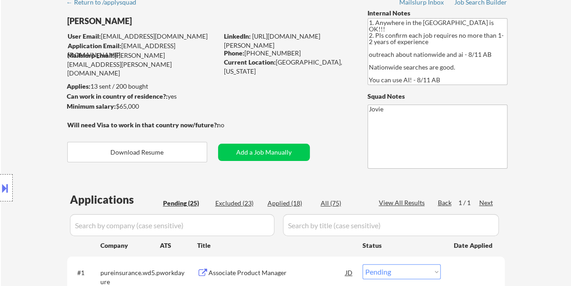
scroll to position [91, 0]
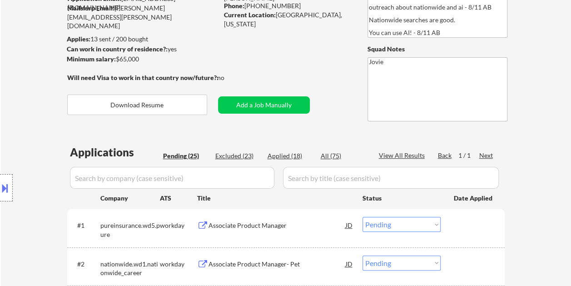
click at [221, 155] on div "Excluded (23)" at bounding box center [238, 155] width 45 height 9
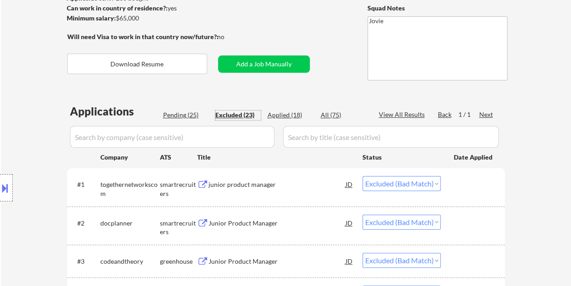
scroll to position [136, 0]
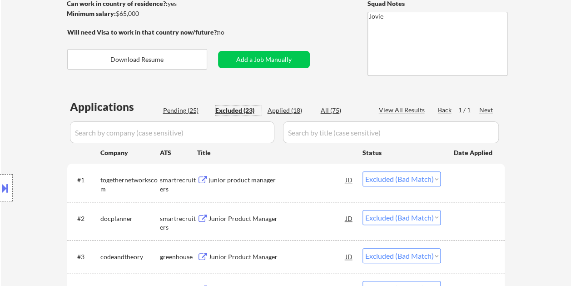
click at [168, 130] on input "input" at bounding box center [172, 132] width 205 height 22
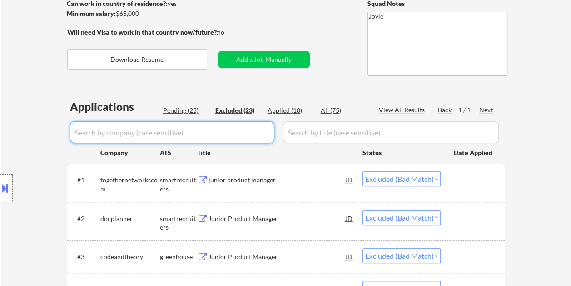
paste input "wattswater"
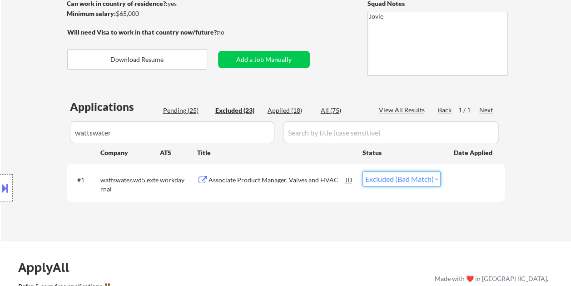
click at [429, 180] on select "Choose an option... Pending Applied Excluded (Questions) Excluded (Expired) Exc…" at bounding box center [402, 178] width 78 height 15
click at [363, 171] on select "Choose an option... Pending Applied Excluded (Questions) Excluded (Expired) Exc…" at bounding box center [402, 178] width 78 height 15
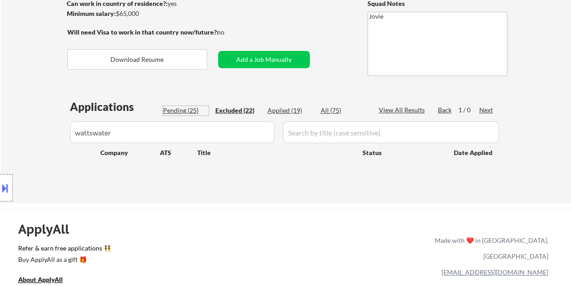
click at [187, 112] on div "Pending (25)" at bounding box center [185, 110] width 45 height 9
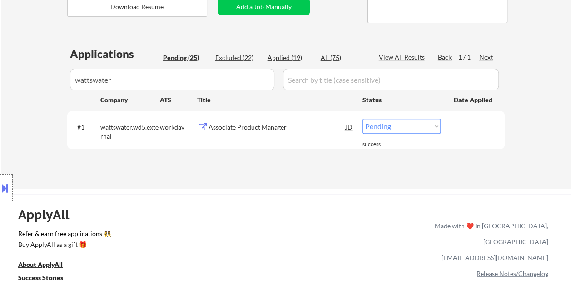
scroll to position [227, 0]
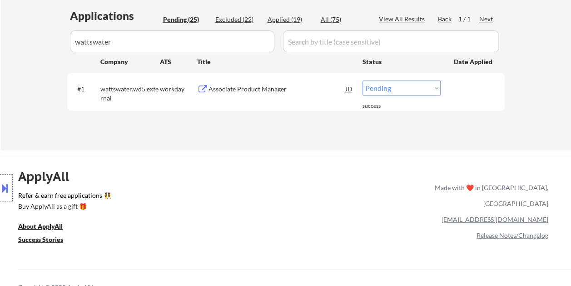
click at [165, 40] on input "input" at bounding box center [172, 41] width 205 height 22
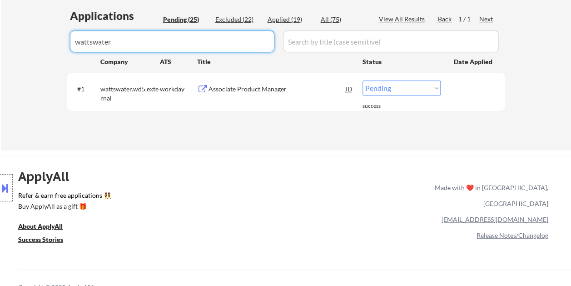
click at [164, 40] on input "input" at bounding box center [172, 41] width 205 height 22
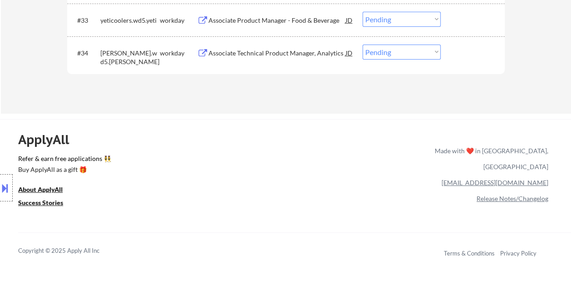
scroll to position [1409, 0]
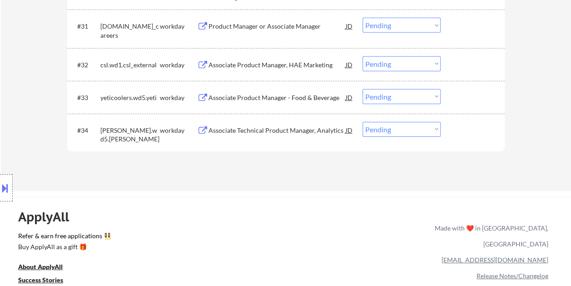
click at [457, 127] on div at bounding box center [474, 130] width 40 height 16
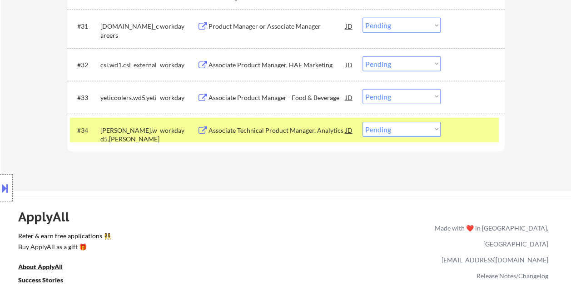
click at [264, 127] on div "Associate Technical Product Manager, Analytics" at bounding box center [277, 130] width 137 height 9
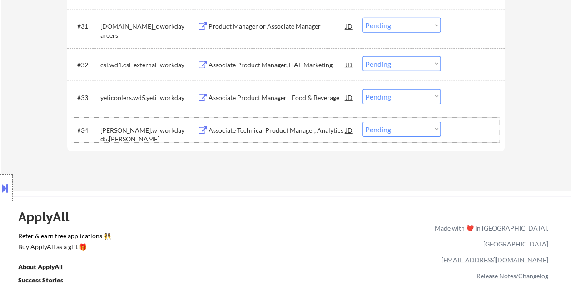
click at [478, 124] on div at bounding box center [474, 130] width 40 height 16
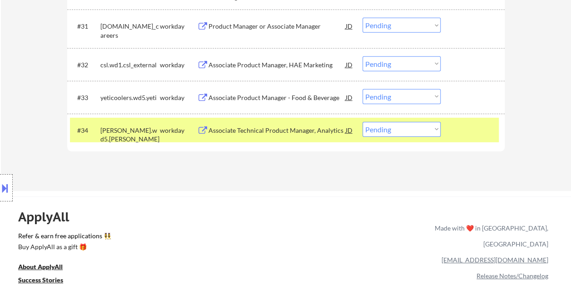
click at [436, 126] on select "Choose an option... Pending Applied Excluded (Questions) Excluded (Expired) Exc…" at bounding box center [402, 129] width 78 height 15
click at [363, 122] on select "Choose an option... Pending Applied Excluded (Questions) Excluded (Expired) Exc…" at bounding box center [402, 129] width 78 height 15
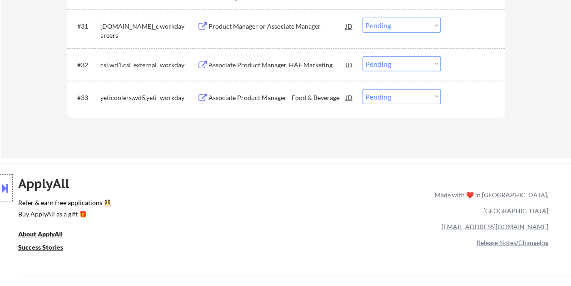
click at [456, 97] on div at bounding box center [474, 97] width 40 height 16
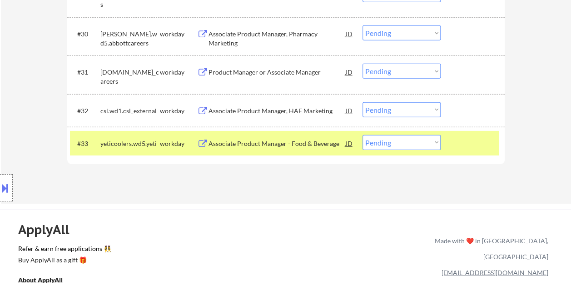
scroll to position [1364, 0]
click at [462, 135] on div at bounding box center [474, 143] width 40 height 16
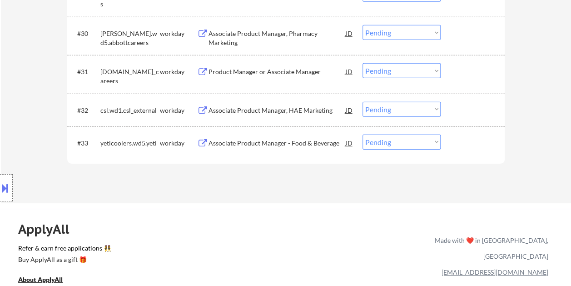
click at [469, 141] on div at bounding box center [474, 143] width 40 height 16
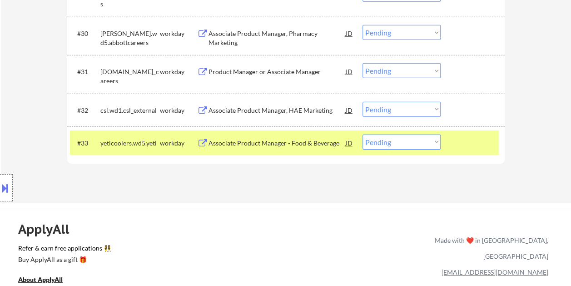
click at [301, 140] on div "Associate Product Manager - Food & Beverage" at bounding box center [277, 143] width 137 height 9
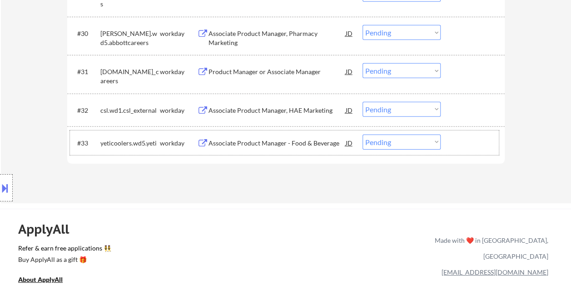
click at [460, 140] on div at bounding box center [474, 143] width 40 height 16
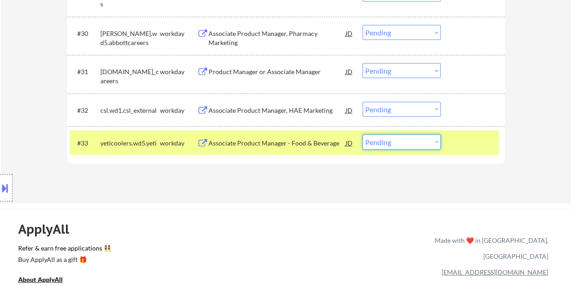
click at [427, 137] on select "Choose an option... Pending Applied Excluded (Questions) Excluded (Expired) Exc…" at bounding box center [402, 142] width 78 height 15
click at [363, 135] on select "Choose an option... Pending Applied Excluded (Questions) Excluded (Expired) Exc…" at bounding box center [402, 142] width 78 height 15
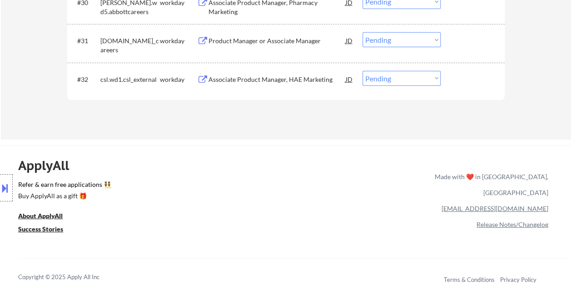
scroll to position [1409, 0]
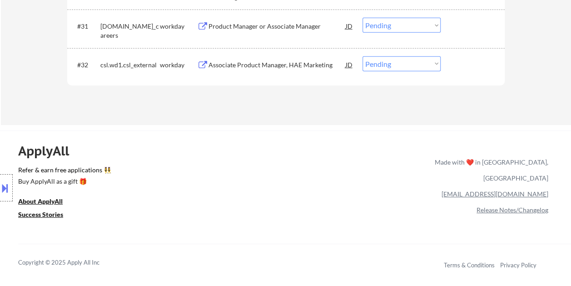
click at [461, 75] on div "#32 csl.wd1.csl_external workday Associate Product Manager, HAE Marketing JD Ch…" at bounding box center [284, 64] width 429 height 25
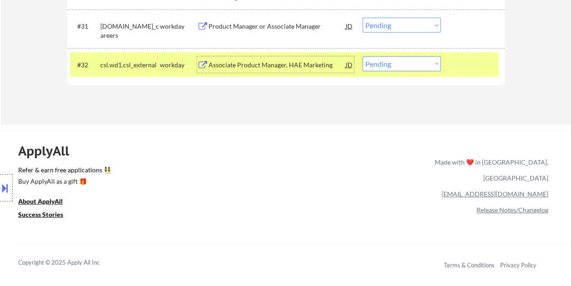
click at [264, 67] on div "Associate Product Manager, HAE Marketing" at bounding box center [277, 64] width 137 height 9
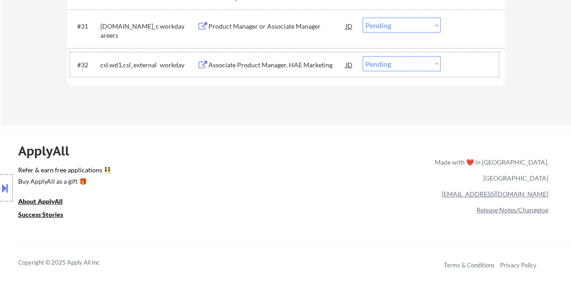
drag, startPoint x: 466, startPoint y: 58, endPoint x: 461, endPoint y: 62, distance: 5.8
click at [466, 60] on div at bounding box center [474, 64] width 40 height 16
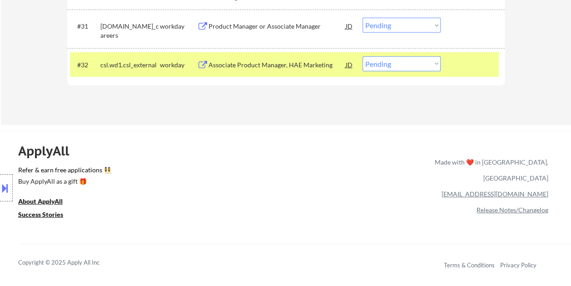
click at [427, 61] on select "Choose an option... Pending Applied Excluded (Questions) Excluded (Expired) Exc…" at bounding box center [402, 63] width 78 height 15
click at [363, 56] on select "Choose an option... Pending Applied Excluded (Questions) Excluded (Expired) Exc…" at bounding box center [402, 63] width 78 height 15
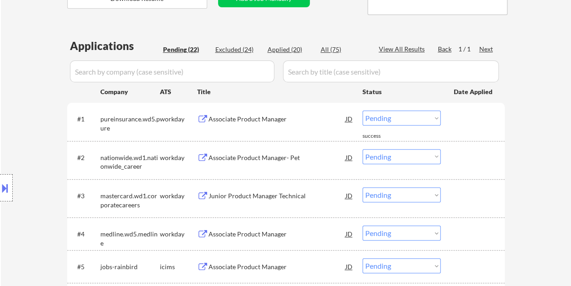
scroll to position [206, 0]
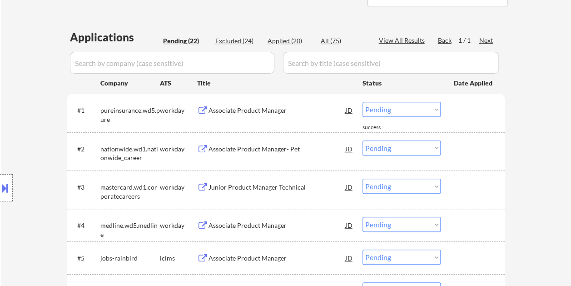
drag, startPoint x: 483, startPoint y: 112, endPoint x: 410, endPoint y: 115, distance: 73.3
click at [481, 113] on div at bounding box center [474, 110] width 40 height 16
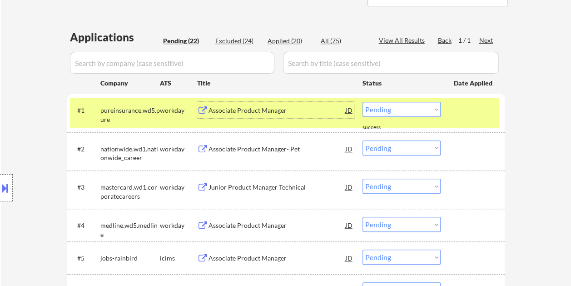
click at [334, 117] on div "Associate Product Manager" at bounding box center [277, 110] width 137 height 16
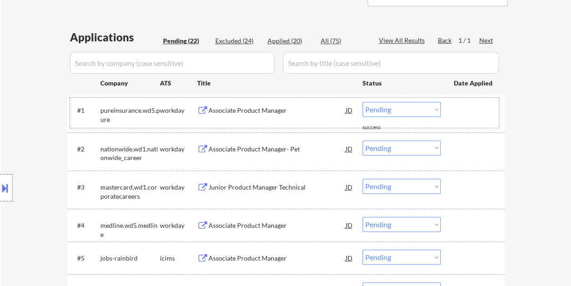
click at [453, 106] on div "#1 pureinsurance.wd5.pure workday Associate Product Manager JD Choose an option…" at bounding box center [284, 113] width 429 height 30
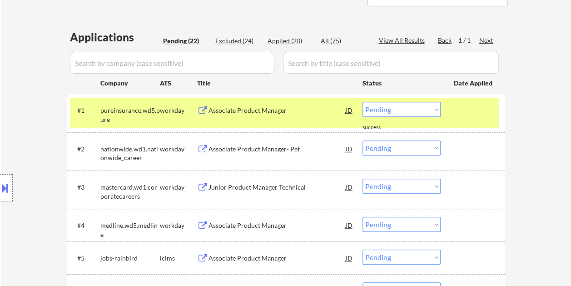
drag, startPoint x: 438, startPoint y: 111, endPoint x: 422, endPoint y: 107, distance: 16.8
click at [438, 111] on select "Choose an option... Pending Applied Excluded (Questions) Excluded (Expired) Exc…" at bounding box center [402, 109] width 78 height 15
click at [363, 102] on select "Choose an option... Pending Applied Excluded (Questions) Excluded (Expired) Exc…" at bounding box center [402, 109] width 78 height 15
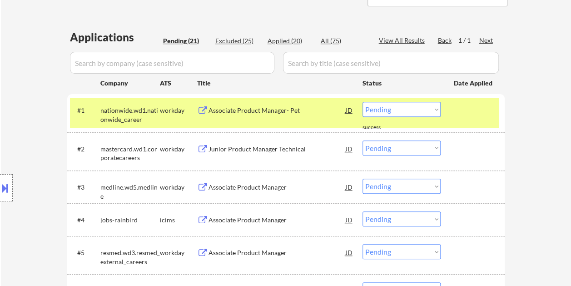
click at [453, 115] on div "#1 nationwide.wd1.nationwide_career workday Associate Product Manager- Pet JD C…" at bounding box center [284, 113] width 429 height 30
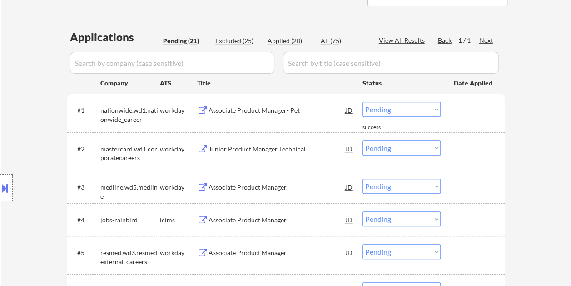
click at [458, 113] on div at bounding box center [474, 110] width 40 height 16
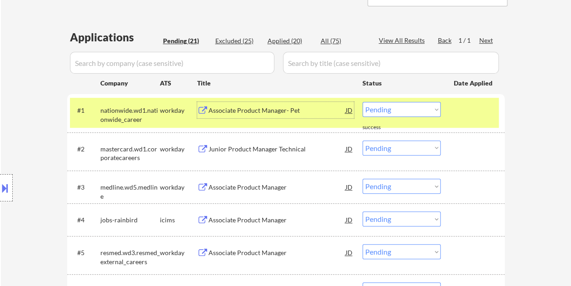
click at [242, 107] on div "Associate Product Manager- Pet" at bounding box center [277, 110] width 137 height 9
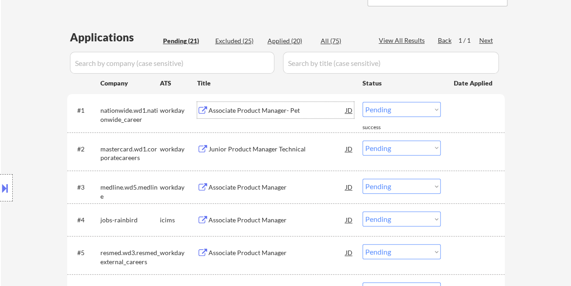
click at [462, 116] on div at bounding box center [474, 110] width 40 height 16
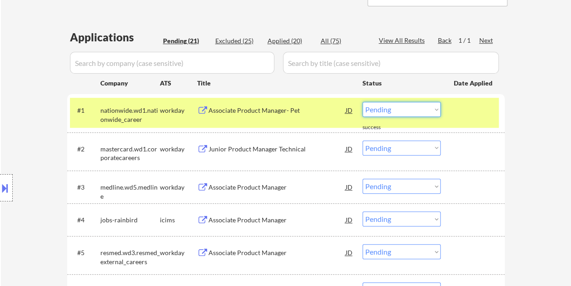
click at [436, 106] on select "Choose an option... Pending Applied Excluded (Questions) Excluded (Expired) Exc…" at bounding box center [402, 109] width 78 height 15
click at [363, 102] on select "Choose an option... Pending Applied Excluded (Questions) Excluded (Expired) Exc…" at bounding box center [402, 109] width 78 height 15
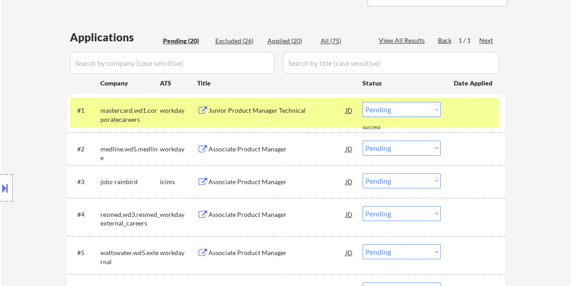
click at [474, 107] on div at bounding box center [474, 110] width 40 height 16
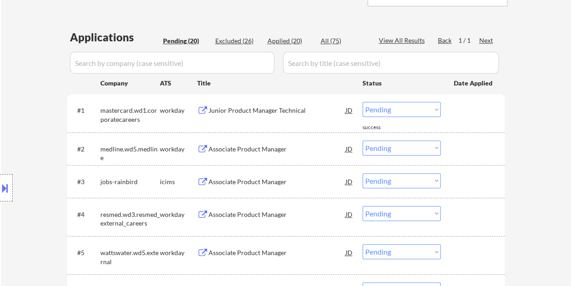
drag, startPoint x: 482, startPoint y: 105, endPoint x: 426, endPoint y: 112, distance: 55.9
click at [482, 105] on div at bounding box center [474, 110] width 40 height 16
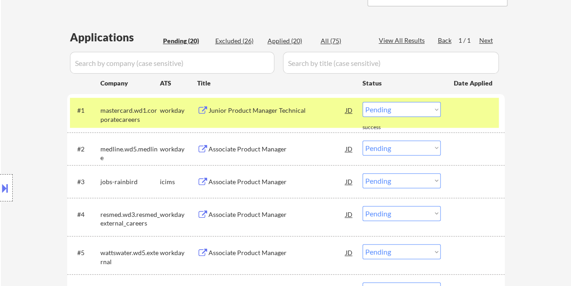
click at [452, 102] on div "#1 mastercard.wd1.corporatecareers workday Junior Product Manager Technical JD …" at bounding box center [284, 113] width 429 height 30
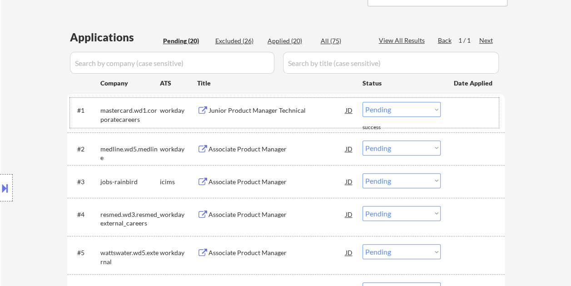
click at [472, 112] on div at bounding box center [474, 110] width 40 height 16
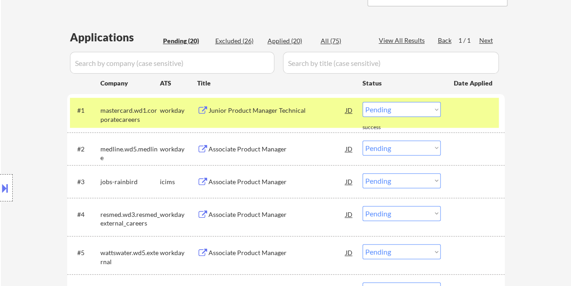
click at [467, 115] on div at bounding box center [474, 110] width 40 height 16
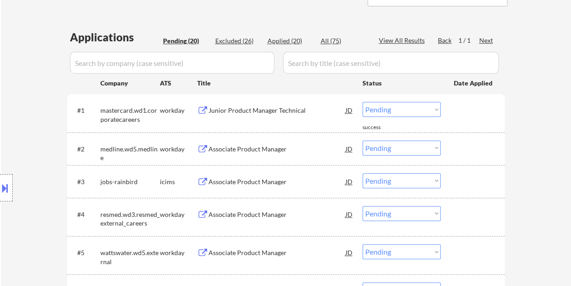
click at [470, 108] on div at bounding box center [474, 110] width 40 height 16
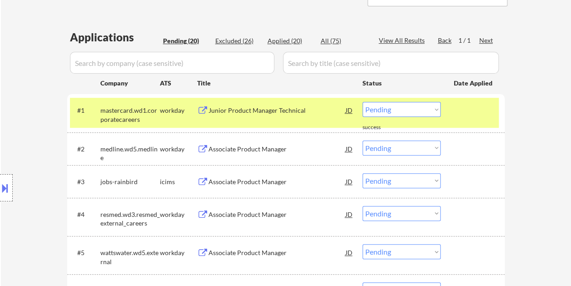
click at [474, 122] on div "#1 mastercard.wd1.corporatecareers workday Junior Product Manager Technical JD …" at bounding box center [284, 113] width 429 height 30
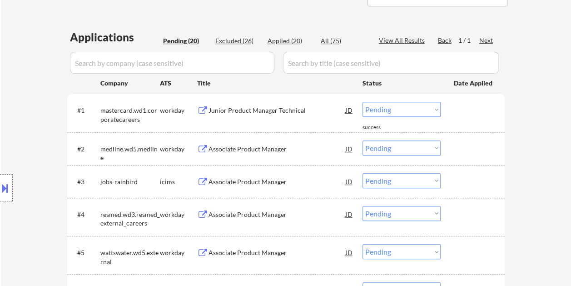
click at [461, 114] on div at bounding box center [474, 110] width 40 height 16
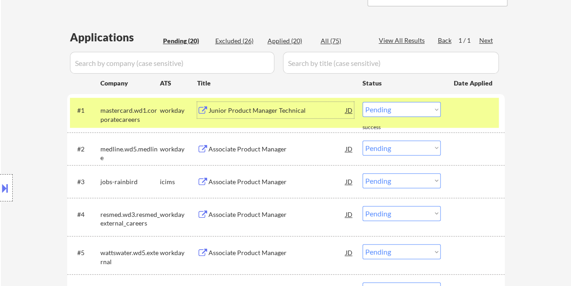
click at [298, 109] on div "Junior Product Manager Technical" at bounding box center [277, 110] width 137 height 9
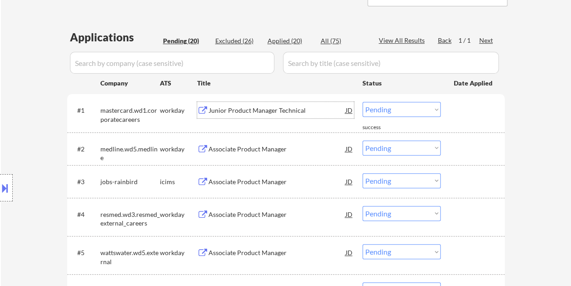
click at [466, 110] on div at bounding box center [474, 110] width 40 height 16
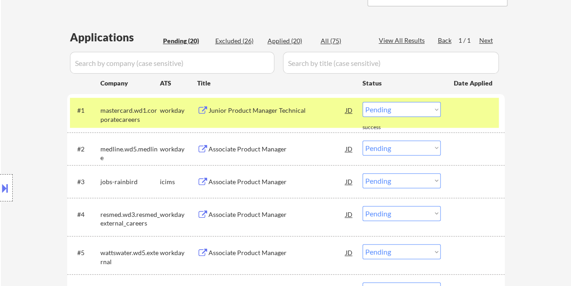
click at [436, 107] on select "Choose an option... Pending Applied Excluded (Questions) Excluded (Expired) Exc…" at bounding box center [402, 109] width 78 height 15
click at [363, 102] on select "Choose an option... Pending Applied Excluded (Questions) Excluded (Expired) Exc…" at bounding box center [402, 109] width 78 height 15
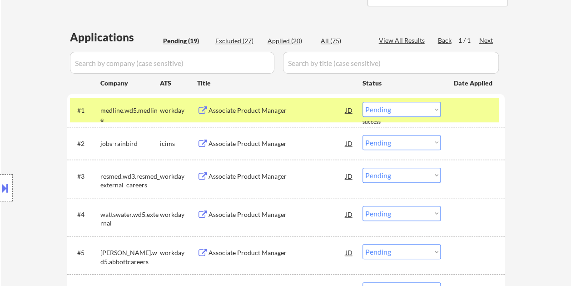
click at [468, 110] on div at bounding box center [474, 110] width 40 height 16
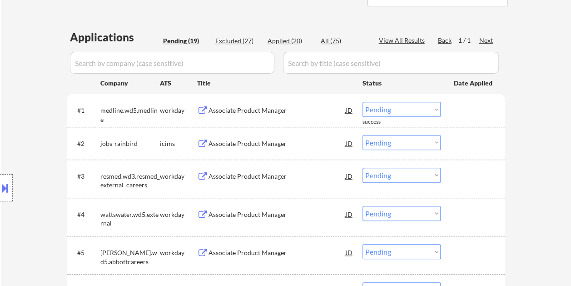
click at [466, 111] on div at bounding box center [474, 110] width 40 height 16
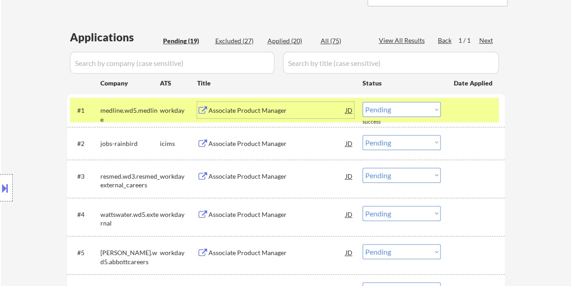
click at [260, 106] on div "Associate Product Manager" at bounding box center [277, 110] width 137 height 9
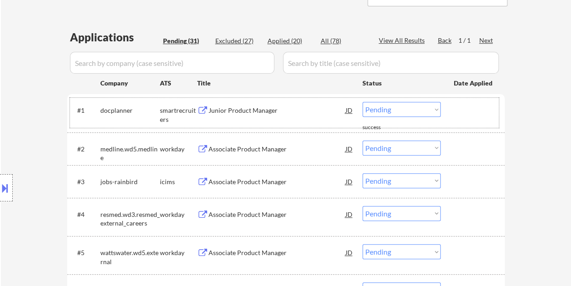
click at [473, 112] on div at bounding box center [474, 110] width 40 height 16
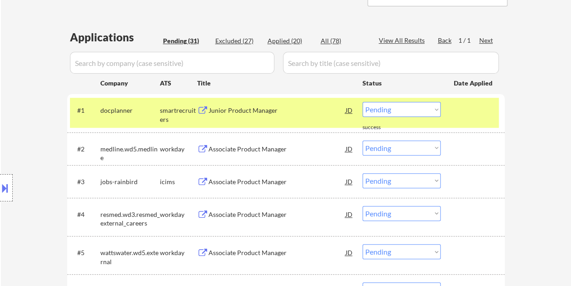
click at [436, 107] on select "Choose an option... Pending Applied Excluded (Questions) Excluded (Expired) Exc…" at bounding box center [402, 109] width 78 height 15
click at [363, 102] on select "Choose an option... Pending Applied Excluded (Questions) Excluded (Expired) Exc…" at bounding box center [402, 109] width 78 height 15
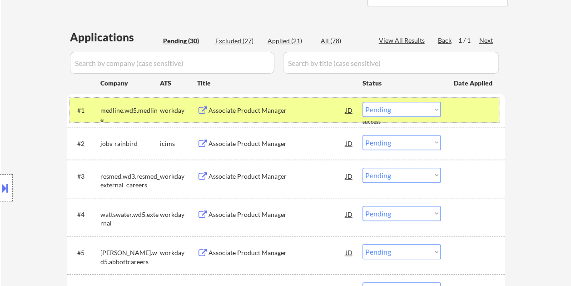
click at [461, 109] on div at bounding box center [474, 110] width 40 height 16
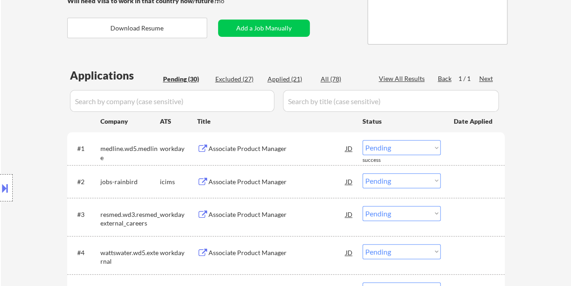
scroll to position [182, 0]
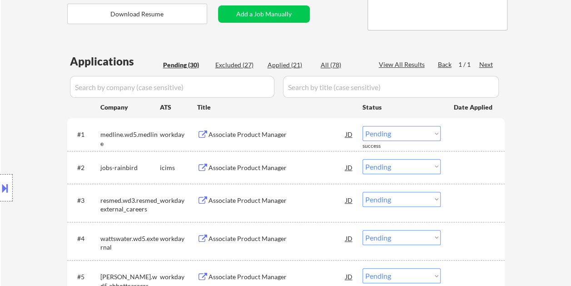
drag, startPoint x: 478, startPoint y: 132, endPoint x: 346, endPoint y: 135, distance: 132.3
click at [477, 131] on div at bounding box center [474, 134] width 40 height 16
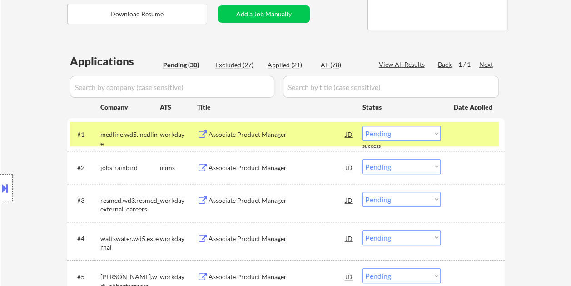
click at [306, 135] on div "Associate Product Manager" at bounding box center [277, 134] width 137 height 9
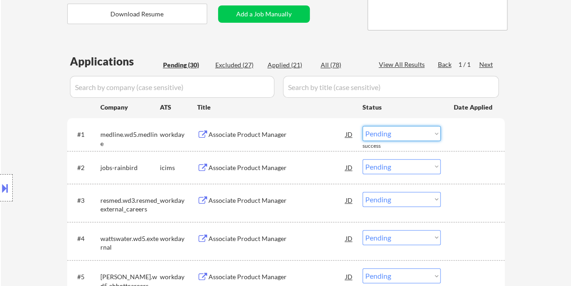
click at [436, 132] on select "Choose an option... Pending Applied Excluded (Questions) Excluded (Expired) Exc…" at bounding box center [402, 133] width 78 height 15
click at [363, 126] on select "Choose an option... Pending Applied Excluded (Questions) Excluded (Expired) Exc…" at bounding box center [402, 133] width 78 height 15
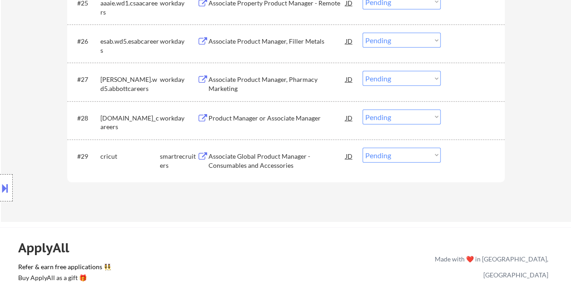
scroll to position [1228, 0]
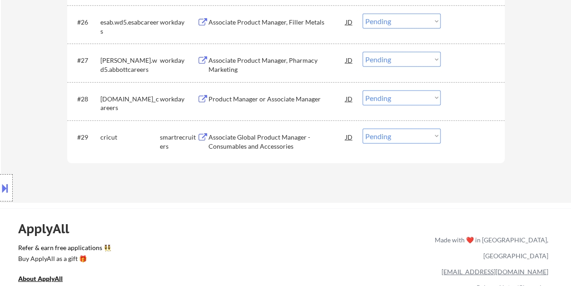
click at [466, 135] on div at bounding box center [474, 137] width 40 height 16
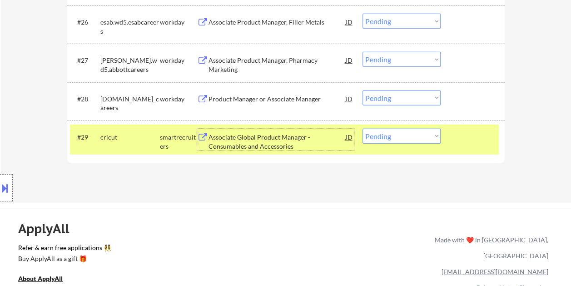
click at [281, 136] on div "Associate Global Product Manager - Consumables and Accessories" at bounding box center [277, 142] width 137 height 18
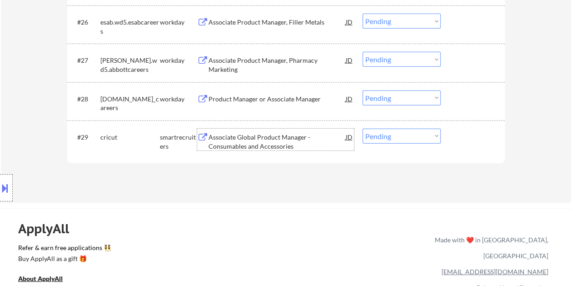
click at [460, 138] on div at bounding box center [474, 137] width 40 height 16
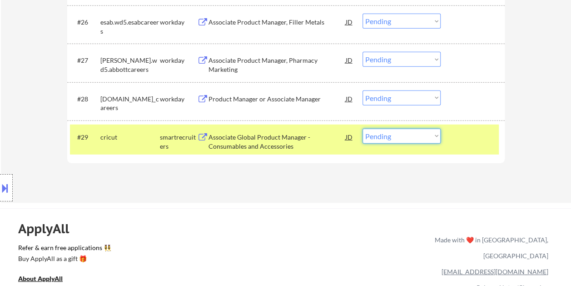
click at [436, 138] on select "Choose an option... Pending Applied Excluded (Questions) Excluded (Expired) Exc…" at bounding box center [402, 136] width 78 height 15
click at [363, 129] on select "Choose an option... Pending Applied Excluded (Questions) Excluded (Expired) Exc…" at bounding box center [402, 136] width 78 height 15
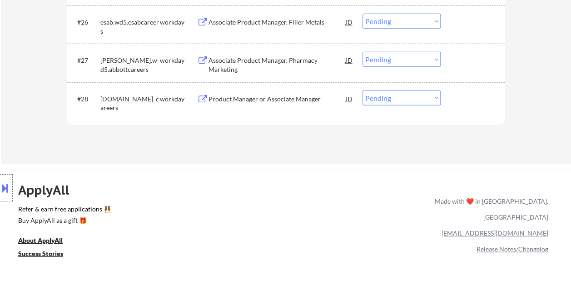
click at [463, 95] on div at bounding box center [474, 98] width 40 height 16
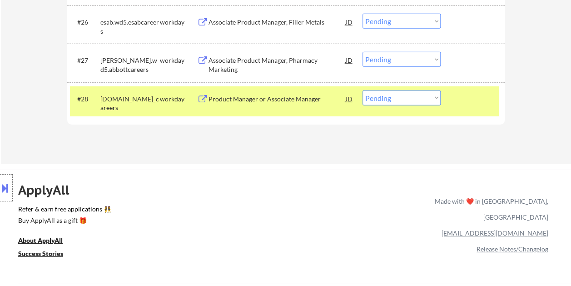
click at [296, 94] on div "Product Manager or Associate Manager" at bounding box center [277, 98] width 137 height 16
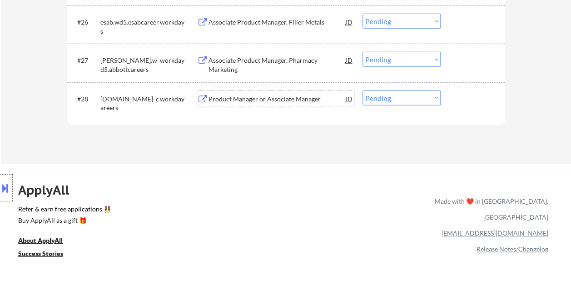
drag, startPoint x: 487, startPoint y: 103, endPoint x: 457, endPoint y: 102, distance: 29.6
click at [486, 103] on div at bounding box center [474, 98] width 40 height 16
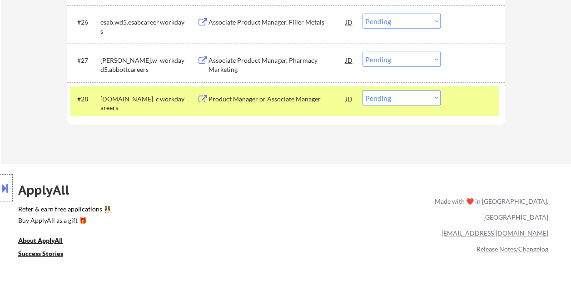
click at [435, 97] on select "Choose an option... Pending Applied Excluded (Questions) Excluded (Expired) Exc…" at bounding box center [402, 97] width 78 height 15
click at [363, 90] on select "Choose an option... Pending Applied Excluded (Questions) Excluded (Expired) Exc…" at bounding box center [402, 97] width 78 height 15
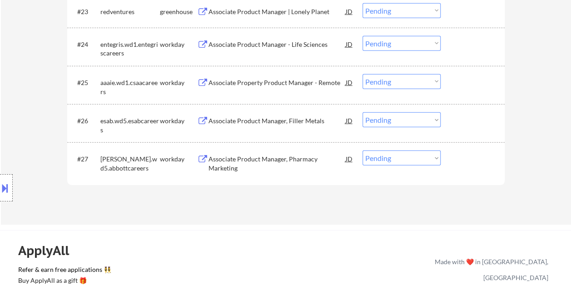
scroll to position [1137, 0]
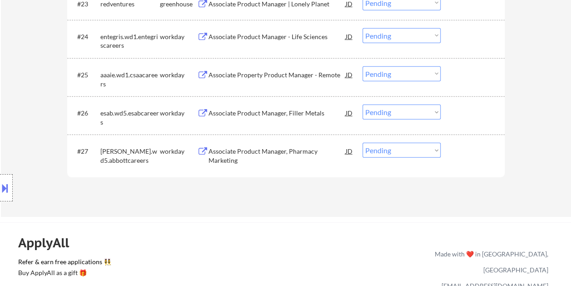
click at [477, 148] on div at bounding box center [474, 151] width 40 height 16
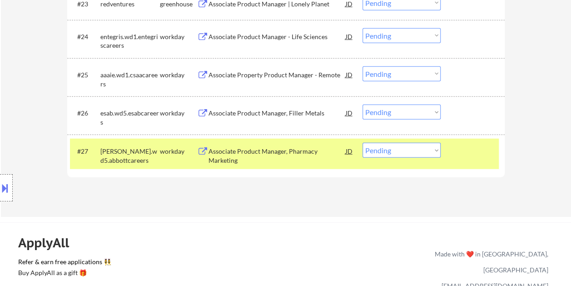
click at [317, 145] on div "Associate Product Manager, Pharmacy Marketing" at bounding box center [277, 151] width 137 height 16
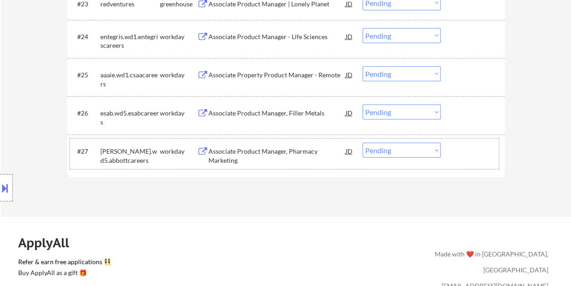
click at [458, 147] on div at bounding box center [474, 151] width 40 height 16
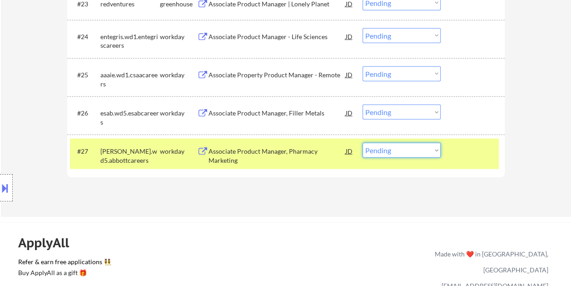
click at [436, 148] on select "Choose an option... Pending Applied Excluded (Questions) Excluded (Expired) Exc…" at bounding box center [402, 150] width 78 height 15
click at [363, 143] on select "Choose an option... Pending Applied Excluded (Questions) Excluded (Expired) Exc…" at bounding box center [402, 150] width 78 height 15
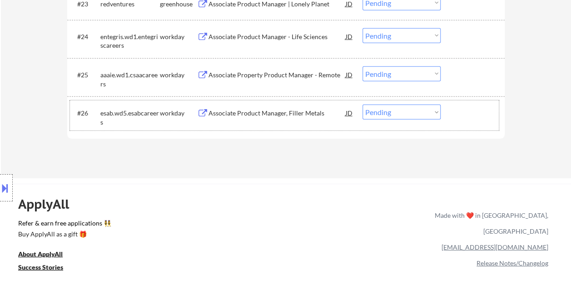
drag, startPoint x: 467, startPoint y: 110, endPoint x: 384, endPoint y: 128, distance: 85.4
click at [467, 111] on div at bounding box center [474, 113] width 40 height 16
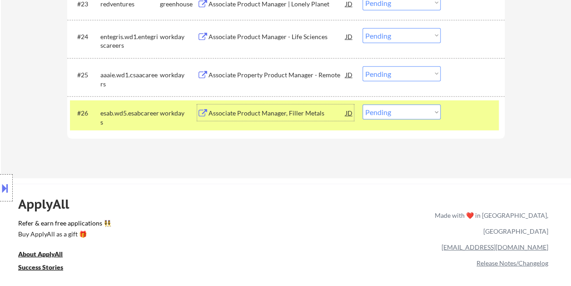
click at [290, 115] on div "Associate Product Manager, Filler Metals" at bounding box center [277, 113] width 137 height 9
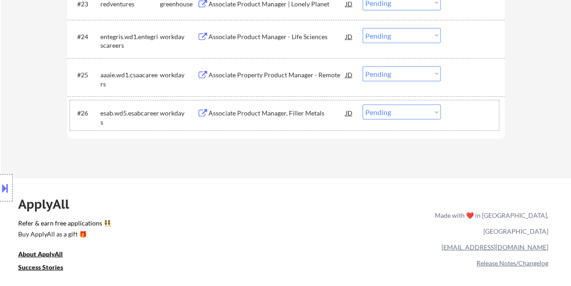
click at [446, 114] on div "#26 esab.wd5.esabcareers workday Associate Product Manager, Filler Metals JD Ch…" at bounding box center [284, 115] width 429 height 30
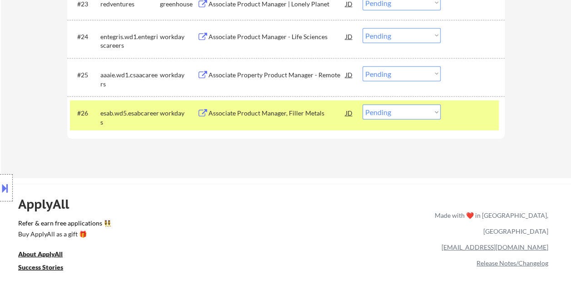
click at [437, 114] on select "Choose an option... Pending Applied Excluded (Questions) Excluded (Expired) Exc…" at bounding box center [402, 112] width 78 height 15
click at [363, 105] on select "Choose an option... Pending Applied Excluded (Questions) Excluded (Expired) Exc…" at bounding box center [402, 112] width 78 height 15
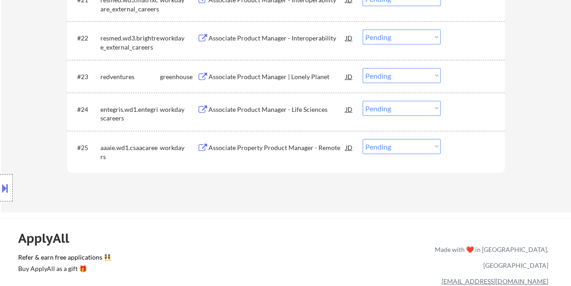
scroll to position [1091, 0]
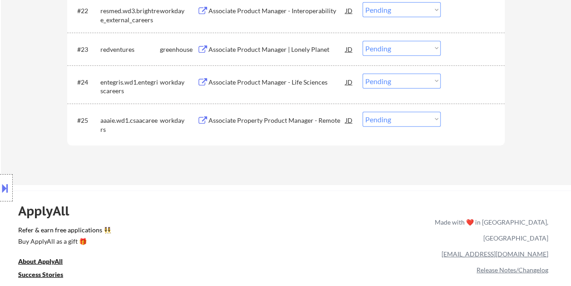
click at [456, 114] on div at bounding box center [474, 120] width 40 height 16
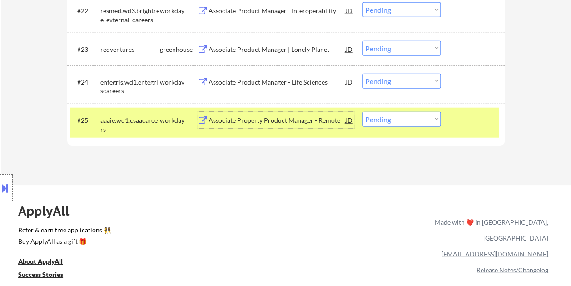
click at [321, 112] on div "Associate Property Product Manager - Remote" at bounding box center [277, 120] width 137 height 16
